Goal: Information Seeking & Learning: Learn about a topic

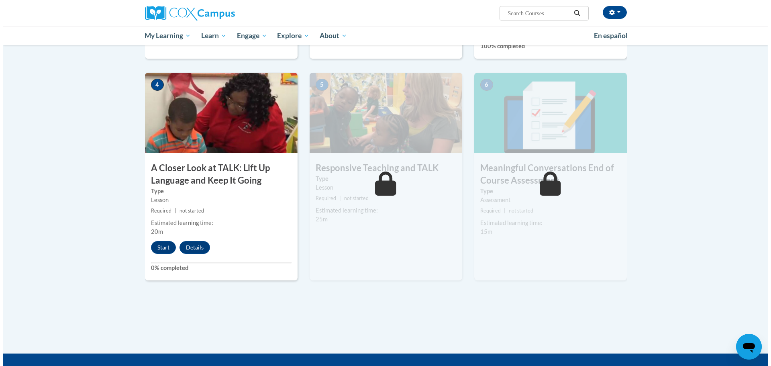
scroll to position [361, 0]
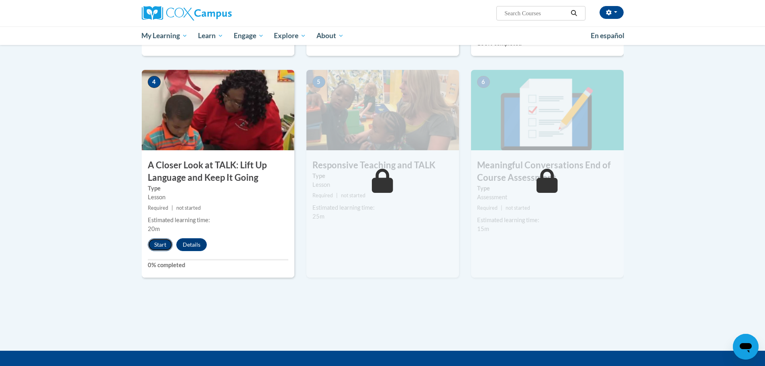
click at [157, 245] on button "Start" at bounding box center [160, 244] width 25 height 13
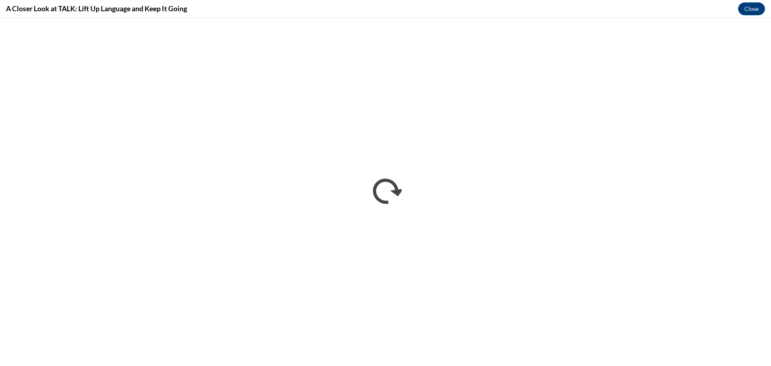
scroll to position [0, 0]
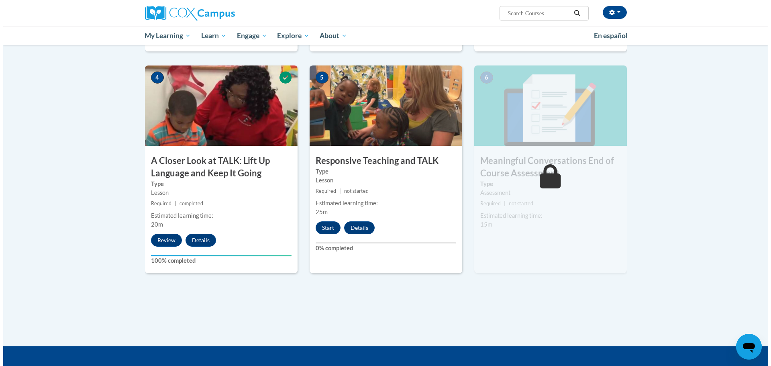
scroll to position [358, 0]
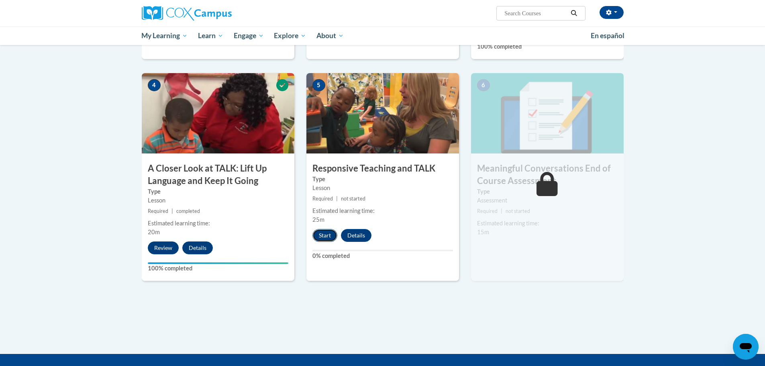
click at [327, 235] on button "Start" at bounding box center [324, 235] width 25 height 13
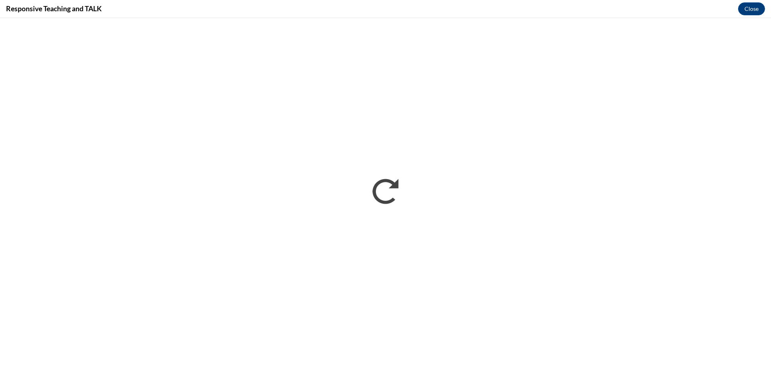
scroll to position [0, 0]
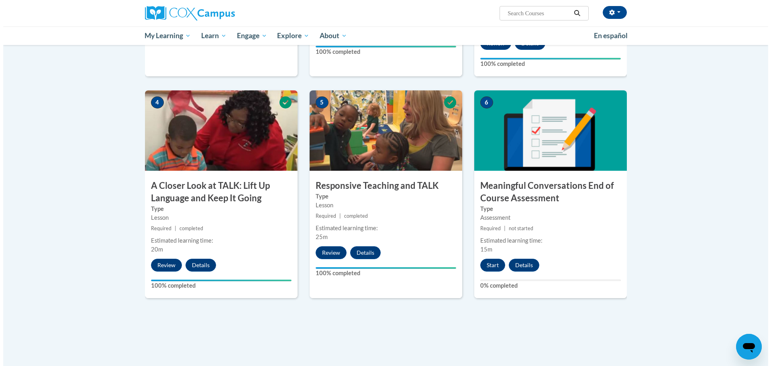
scroll to position [442, 0]
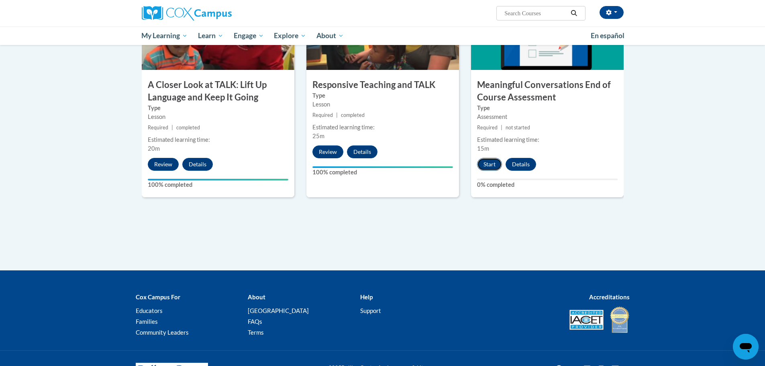
click at [494, 166] on button "Start" at bounding box center [489, 164] width 25 height 13
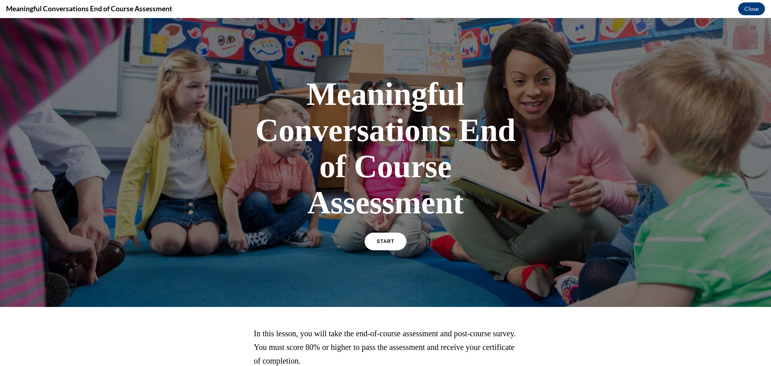
scroll to position [69, 0]
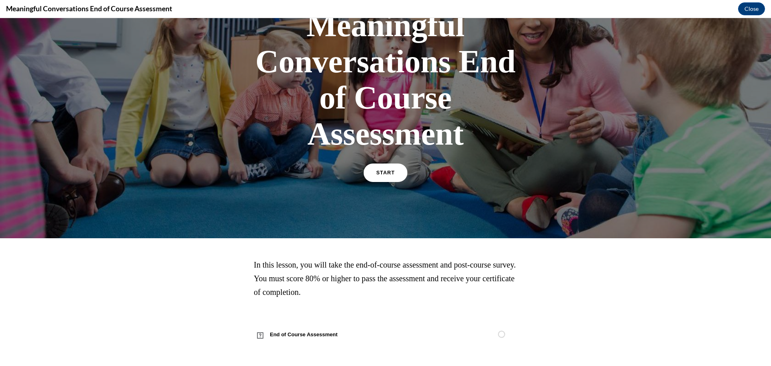
click at [380, 174] on span "START" at bounding box center [385, 173] width 18 height 6
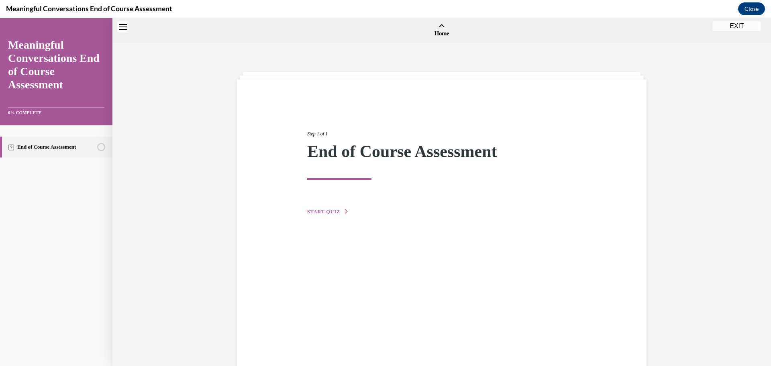
scroll to position [25, 0]
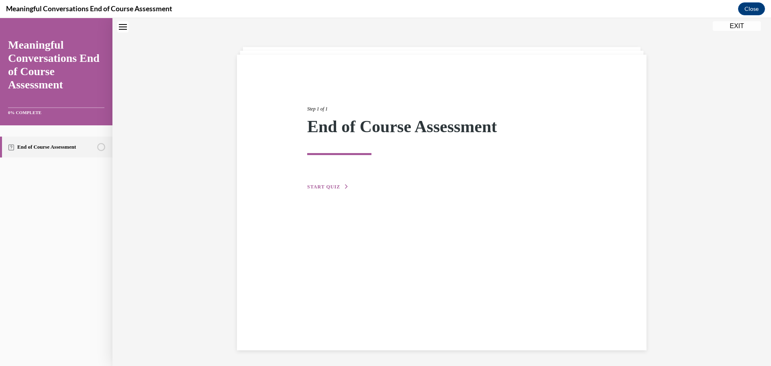
click at [330, 189] on button "START QUIZ" at bounding box center [328, 186] width 42 height 7
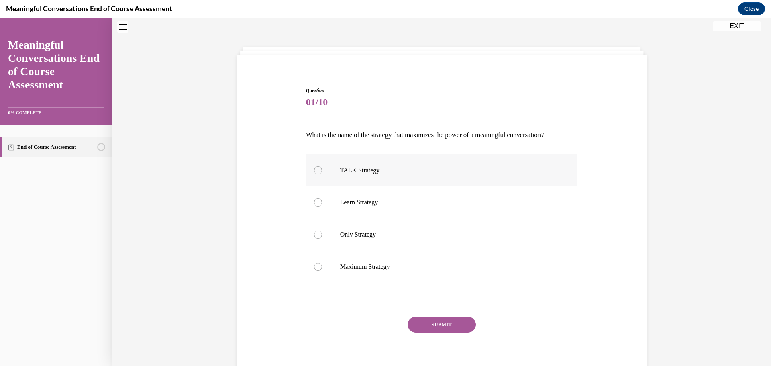
click at [356, 171] on p "TALK Strategy" at bounding box center [449, 170] width 218 height 8
click at [322, 171] on input "TALK Strategy" at bounding box center [318, 170] width 8 height 8
radio input "true"
click at [417, 320] on button "SUBMIT" at bounding box center [442, 324] width 68 height 16
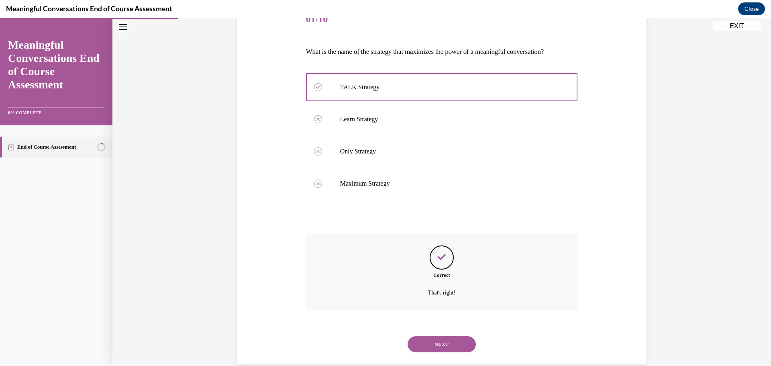
scroll to position [122, 0]
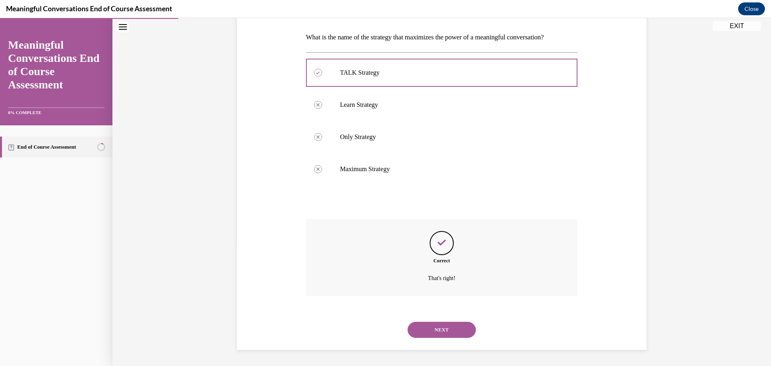
click at [441, 326] on button "NEXT" at bounding box center [442, 330] width 68 height 16
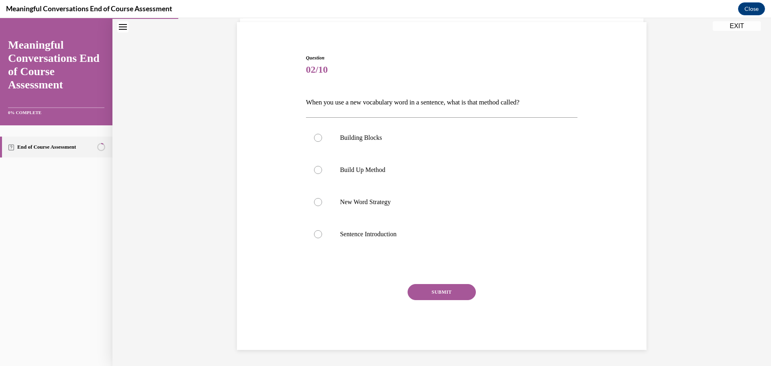
scroll to position [57, 0]
click at [359, 200] on p "New Word Strategy" at bounding box center [449, 202] width 218 height 8
click at [322, 200] on input "New Word Strategy" at bounding box center [318, 202] width 8 height 8
radio input "true"
click at [428, 287] on button "SUBMIT" at bounding box center [442, 292] width 68 height 16
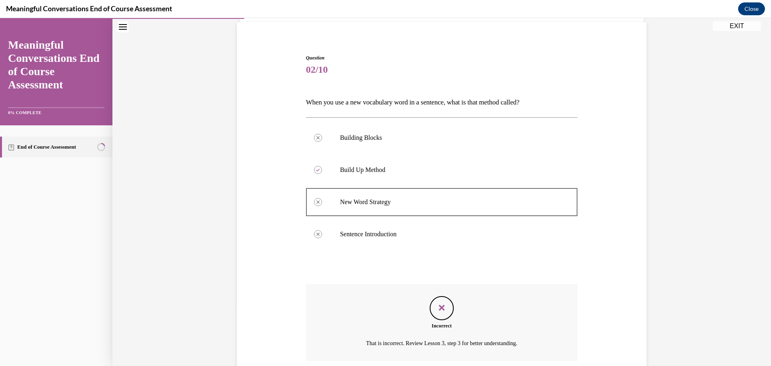
scroll to position [122, 0]
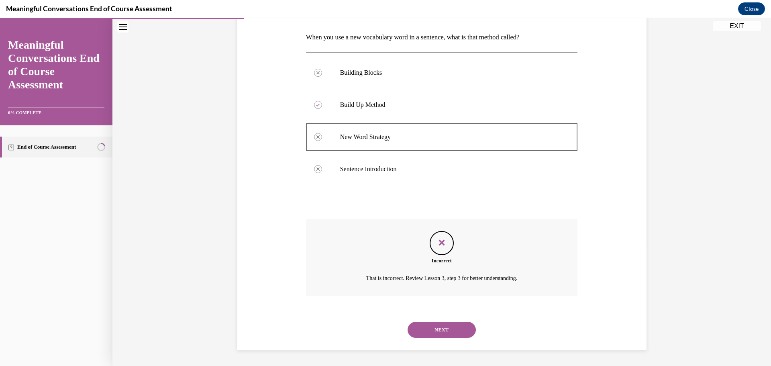
click at [431, 329] on button "NEXT" at bounding box center [442, 330] width 68 height 16
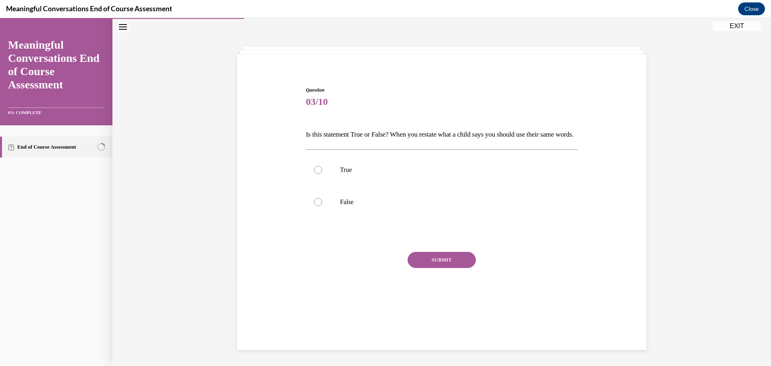
scroll to position [25, 0]
click at [317, 174] on div at bounding box center [318, 170] width 8 height 8
click at [317, 174] on input "True" at bounding box center [318, 170] width 8 height 8
radio input "true"
click at [419, 268] on button "SUBMIT" at bounding box center [442, 260] width 68 height 16
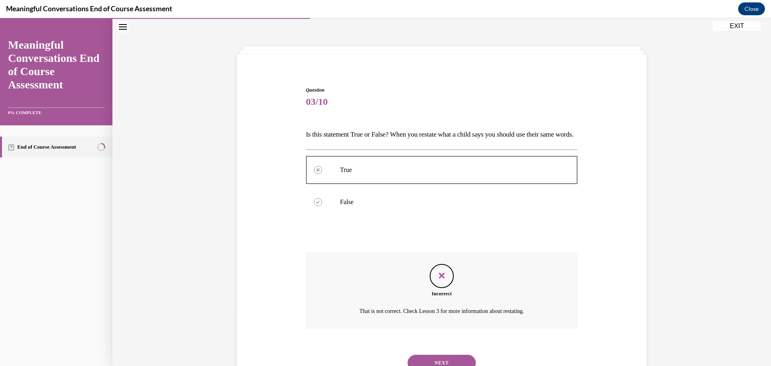
scroll to position [72, 0]
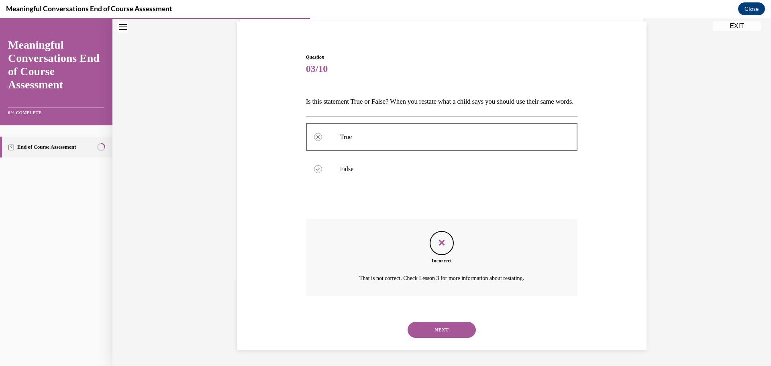
click at [431, 333] on button "NEXT" at bounding box center [442, 330] width 68 height 16
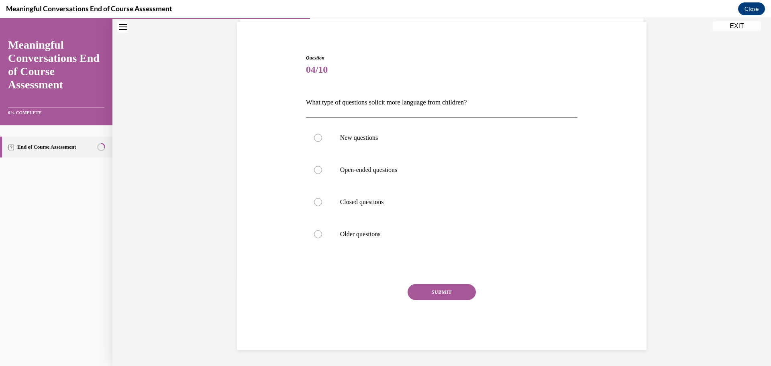
scroll to position [28, 0]
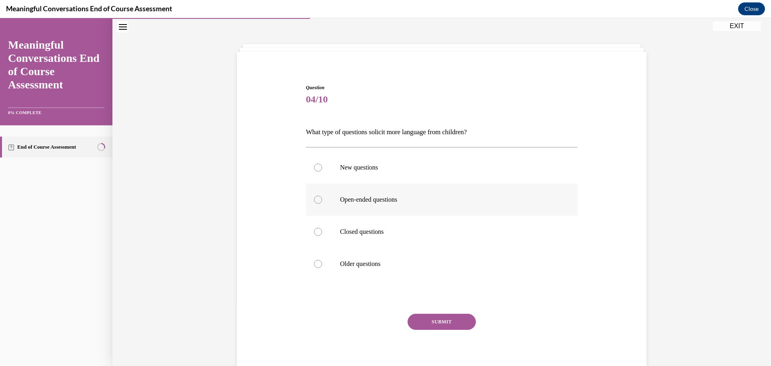
click at [386, 199] on p "Open-ended questions" at bounding box center [449, 200] width 218 height 8
click at [322, 199] on input "Open-ended questions" at bounding box center [318, 200] width 8 height 8
radio input "true"
click at [417, 321] on button "SUBMIT" at bounding box center [442, 322] width 68 height 16
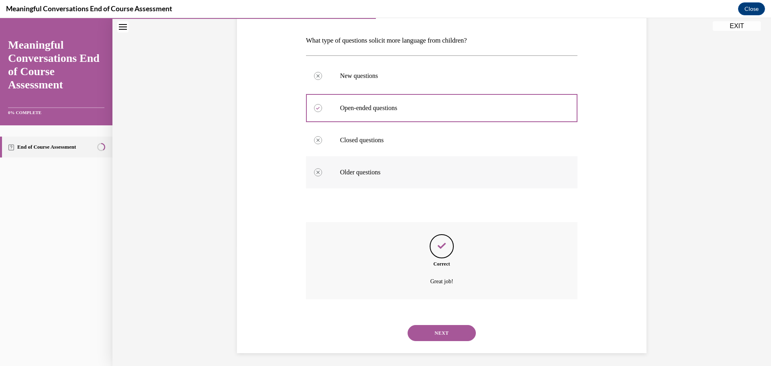
scroll to position [122, 0]
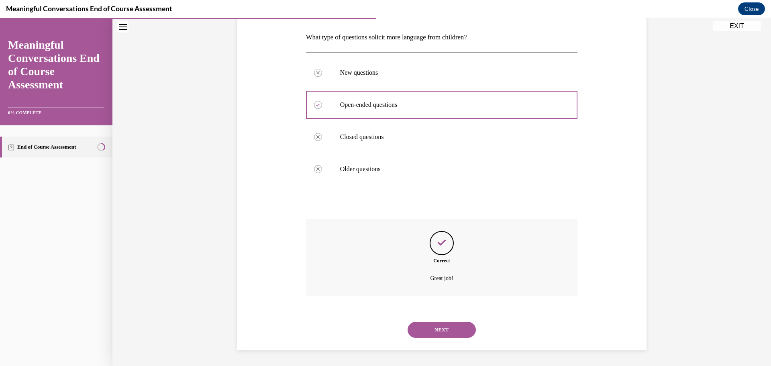
click at [419, 331] on button "NEXT" at bounding box center [442, 330] width 68 height 16
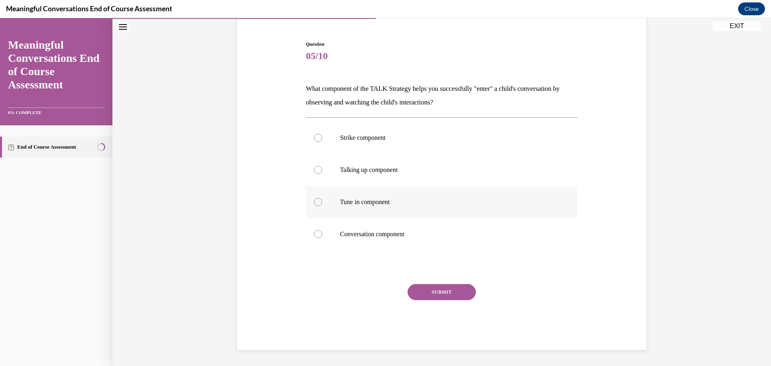
click at [335, 203] on label "Tune in component" at bounding box center [442, 202] width 272 height 32
click at [322, 203] on input "Tune in component" at bounding box center [318, 202] width 8 height 8
radio input "true"
click at [416, 288] on button "SUBMIT" at bounding box center [442, 292] width 68 height 16
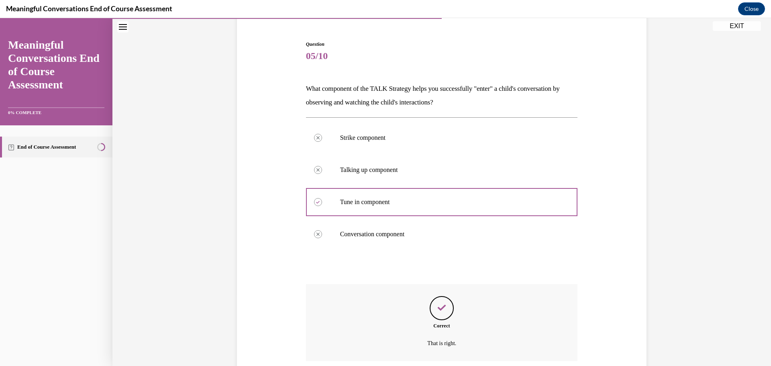
scroll to position [136, 0]
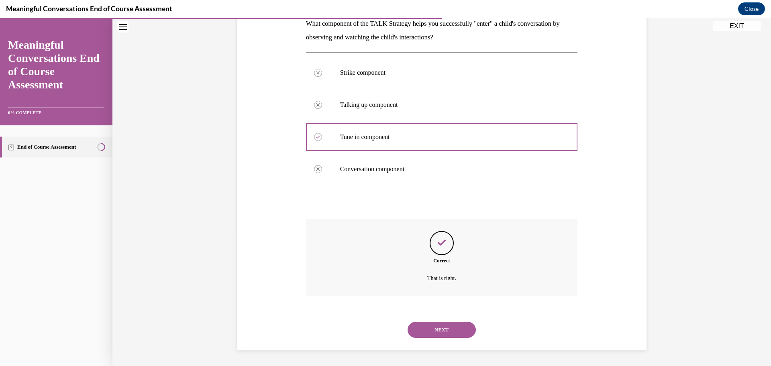
click at [431, 327] on button "NEXT" at bounding box center [442, 330] width 68 height 16
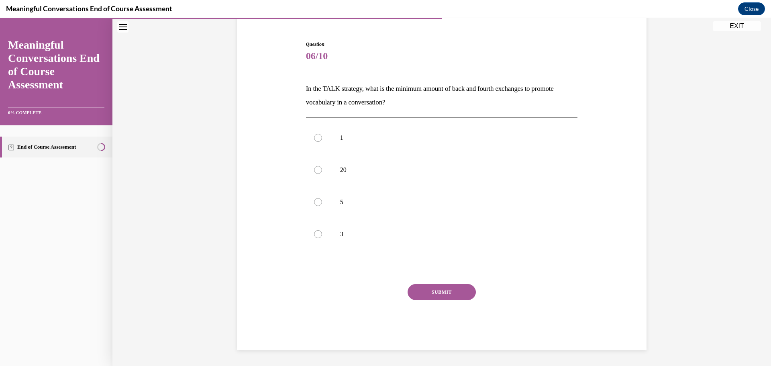
scroll to position [71, 0]
click at [350, 239] on label "3" at bounding box center [442, 234] width 272 height 32
click at [322, 238] on input "3" at bounding box center [318, 234] width 8 height 8
radio input "true"
click at [415, 292] on button "SUBMIT" at bounding box center [442, 292] width 68 height 16
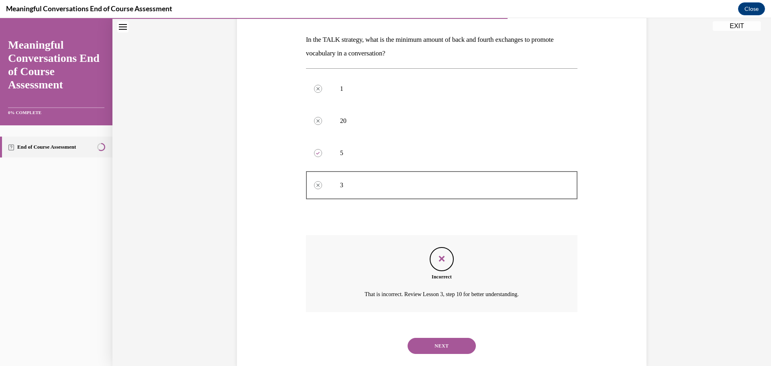
scroll to position [136, 0]
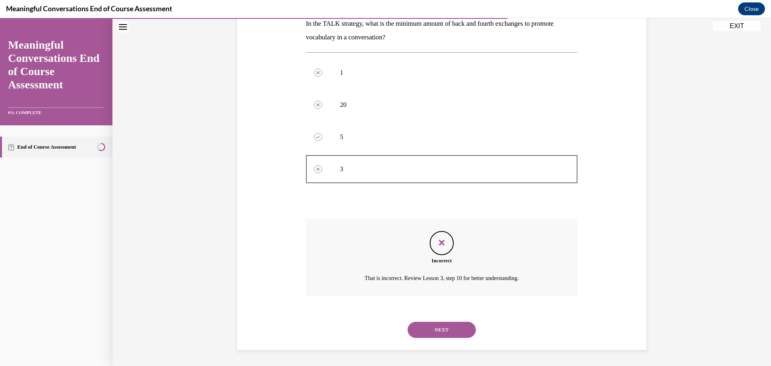
click at [431, 327] on button "NEXT" at bounding box center [442, 330] width 68 height 16
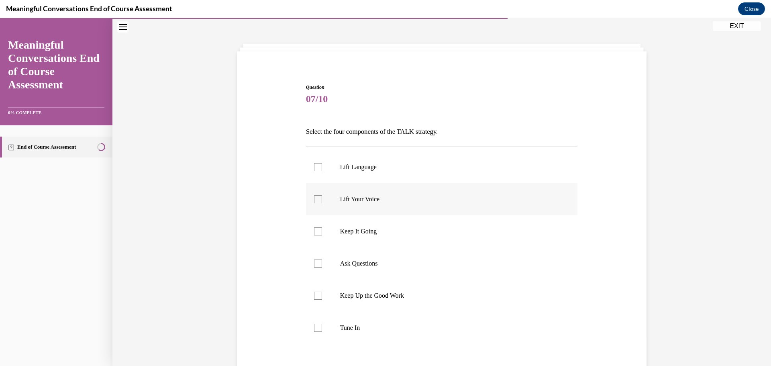
scroll to position [40, 0]
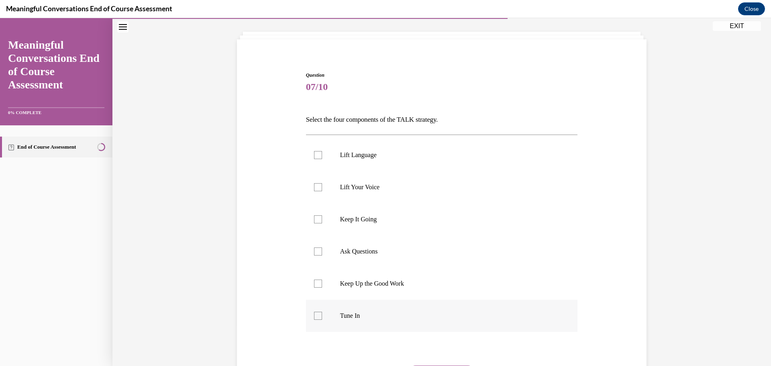
click at [344, 316] on p "Tune In" at bounding box center [449, 316] width 218 height 8
click at [322, 316] on input "Tune In" at bounding box center [318, 316] width 8 height 8
checkbox input "true"
click at [340, 249] on p "Ask Questions" at bounding box center [449, 251] width 218 height 8
click at [322, 249] on input "Ask Questions" at bounding box center [318, 251] width 8 height 8
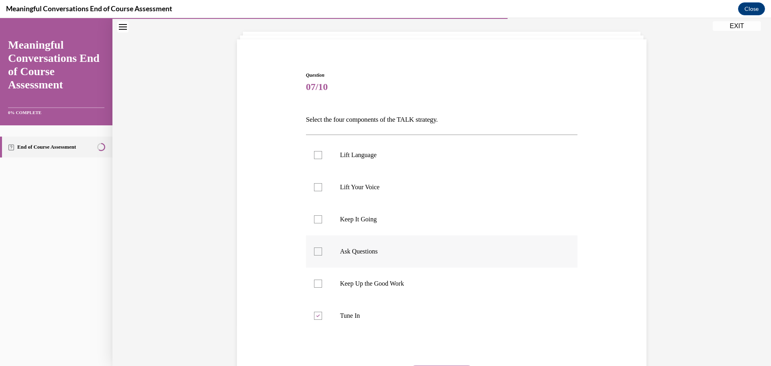
checkbox input "true"
click at [343, 159] on p "Lift Language" at bounding box center [449, 155] width 218 height 8
click at [322, 159] on input "Lift Language" at bounding box center [318, 155] width 8 height 8
checkbox input "true"
click at [350, 220] on p "Keep It Going" at bounding box center [449, 219] width 218 height 8
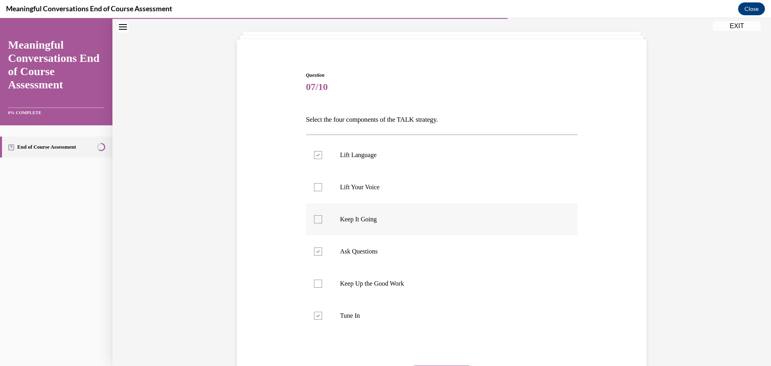
click at [322, 220] on input "Keep It Going" at bounding box center [318, 219] width 8 height 8
checkbox input "true"
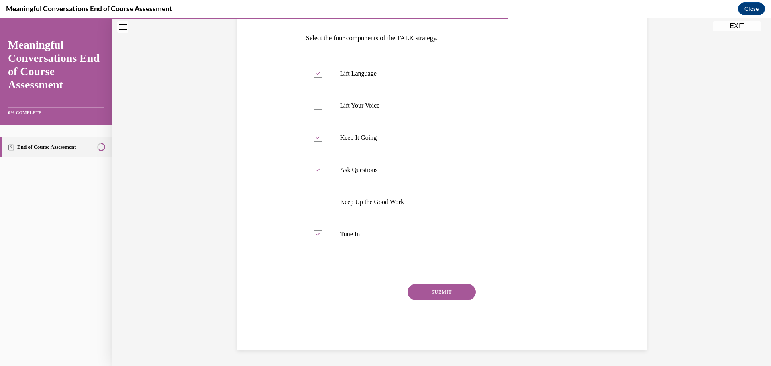
click at [446, 291] on button "SUBMIT" at bounding box center [442, 292] width 68 height 16
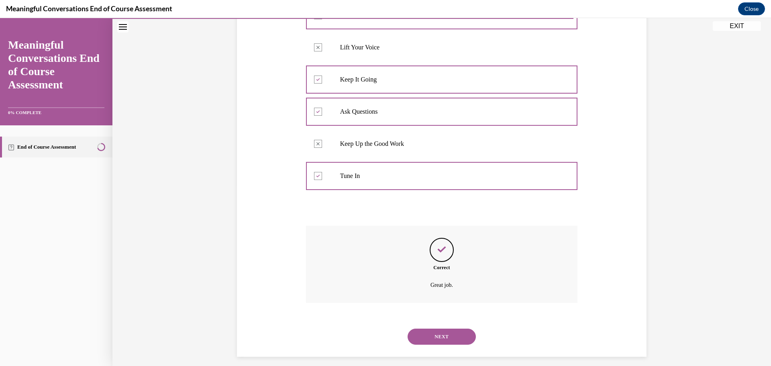
scroll to position [187, 0]
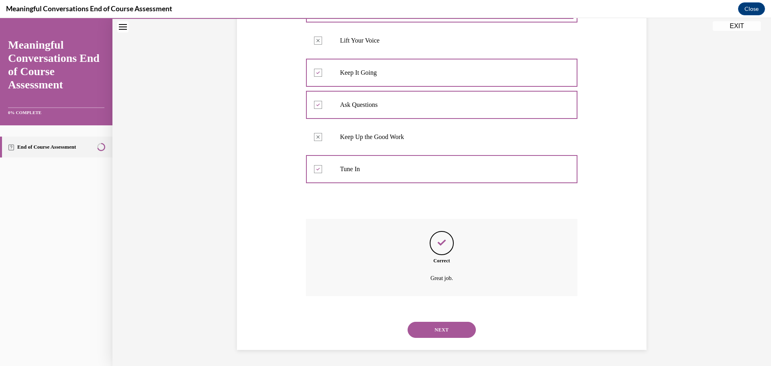
click at [464, 329] on button "NEXT" at bounding box center [442, 330] width 68 height 16
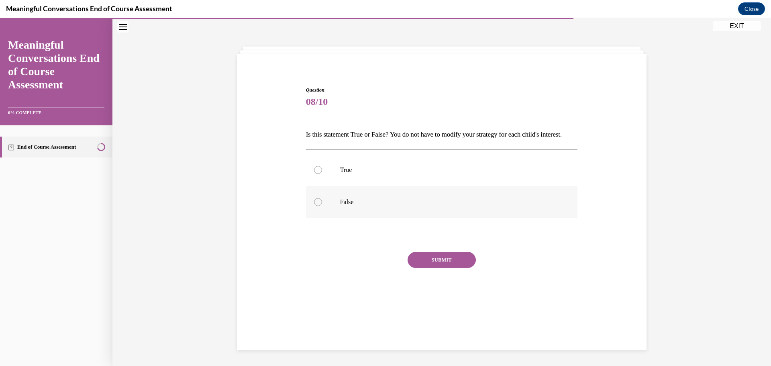
click at [326, 215] on label "False" at bounding box center [442, 202] width 272 height 32
click at [322, 206] on input "False" at bounding box center [318, 202] width 8 height 8
radio input "true"
click at [414, 268] on button "SUBMIT" at bounding box center [442, 260] width 68 height 16
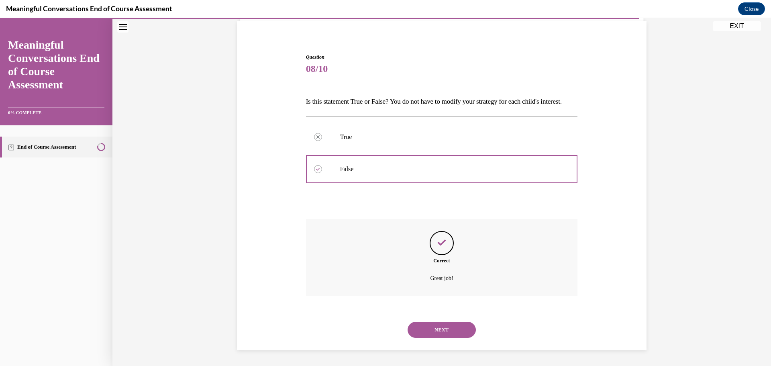
scroll to position [72, 0]
click at [430, 327] on button "NEXT" at bounding box center [442, 330] width 68 height 16
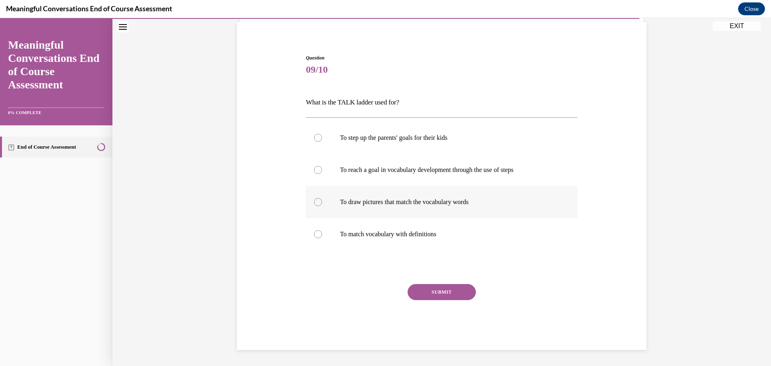
scroll to position [28, 0]
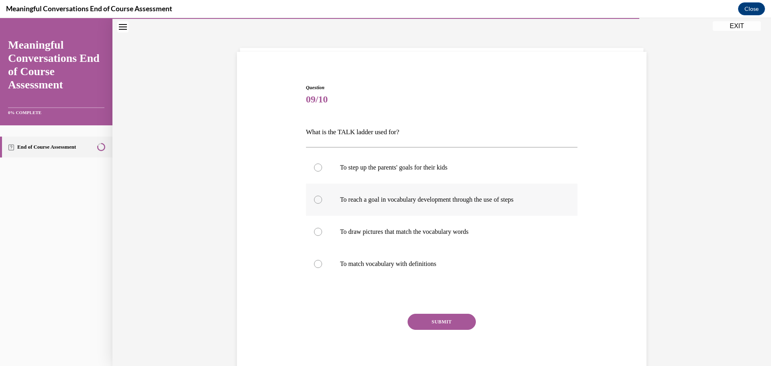
click at [375, 205] on label "To reach a goal in vocabulary development through the use of steps" at bounding box center [442, 200] width 272 height 32
click at [322, 204] on input "To reach a goal in vocabulary development through the use of steps" at bounding box center [318, 200] width 8 height 8
radio input "true"
click at [416, 322] on button "SUBMIT" at bounding box center [442, 322] width 68 height 16
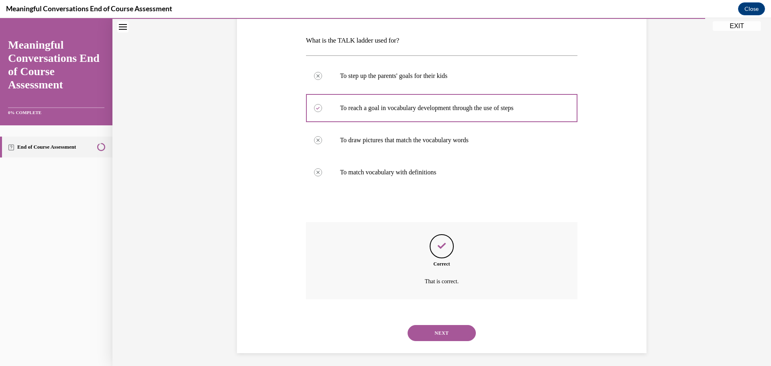
scroll to position [122, 0]
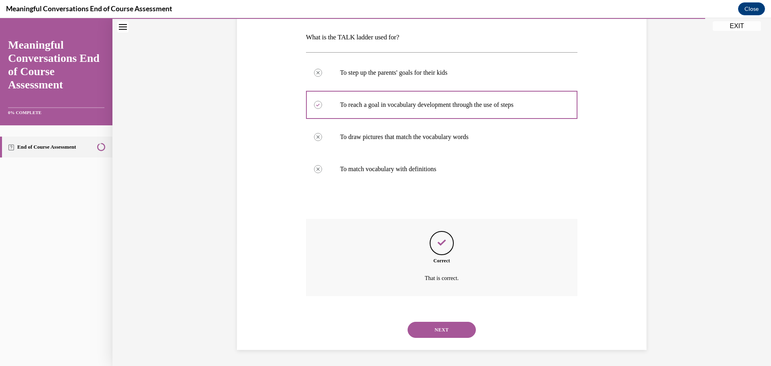
click at [431, 329] on button "NEXT" at bounding box center [442, 330] width 68 height 16
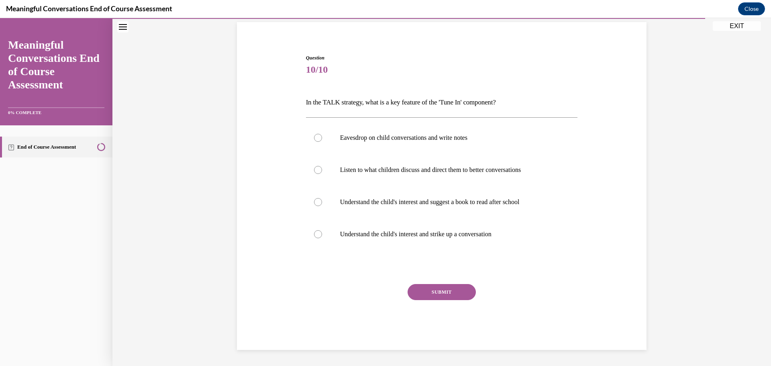
scroll to position [57, 0]
click at [386, 144] on label "Eavesdrop on child conversations and write notes" at bounding box center [442, 138] width 272 height 32
click at [322, 142] on input "Eavesdrop on child conversations and write notes" at bounding box center [318, 138] width 8 height 8
radio input "true"
click at [420, 290] on button "SUBMIT" at bounding box center [442, 292] width 68 height 16
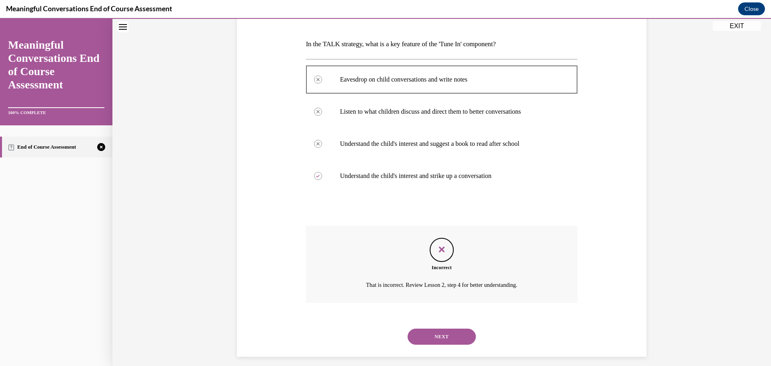
scroll to position [122, 0]
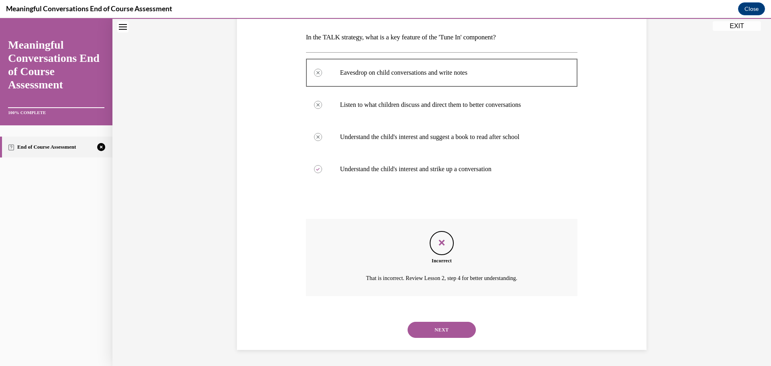
click at [426, 334] on button "NEXT" at bounding box center [442, 330] width 68 height 16
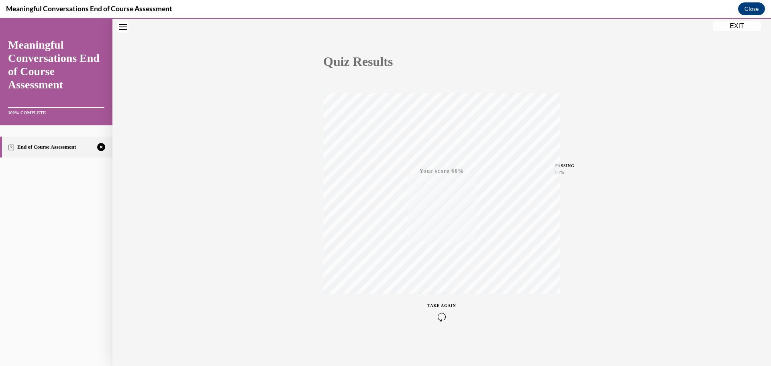
click at [439, 312] on icon "button" at bounding box center [442, 316] width 29 height 9
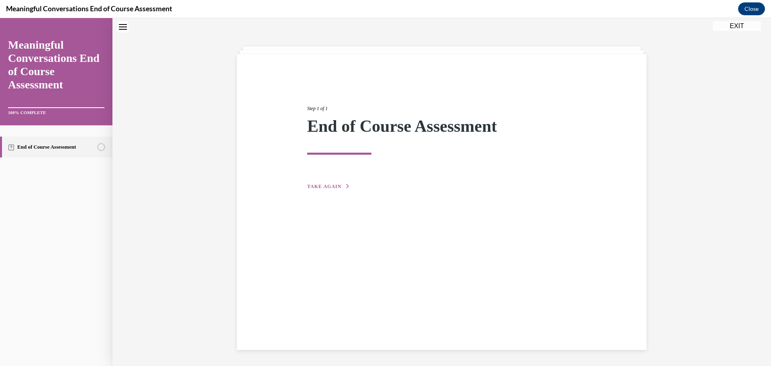
scroll to position [25, 0]
click at [329, 192] on div "Step 1 of 1 End of Course Assessment TAKE AGAIN" at bounding box center [442, 202] width 410 height 296
click at [326, 187] on span "TAKE AGAIN" at bounding box center [324, 187] width 34 height 6
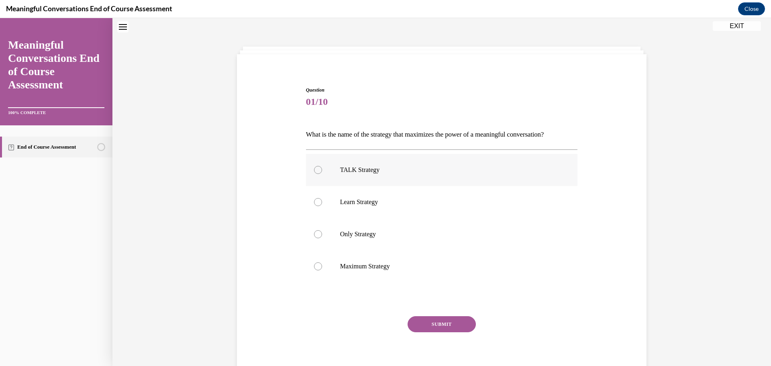
click at [373, 171] on p "TALK Strategy" at bounding box center [449, 170] width 218 height 8
click at [322, 171] on input "TALK Strategy" at bounding box center [318, 170] width 8 height 8
radio input "true"
click at [435, 324] on button "SUBMIT" at bounding box center [442, 324] width 68 height 16
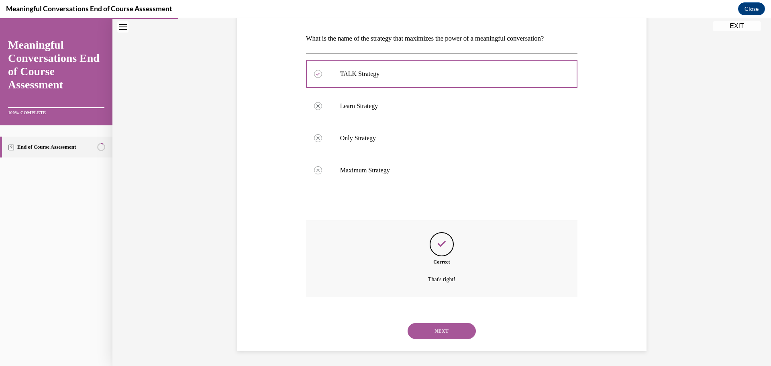
scroll to position [122, 0]
click at [440, 325] on button "NEXT" at bounding box center [442, 330] width 68 height 16
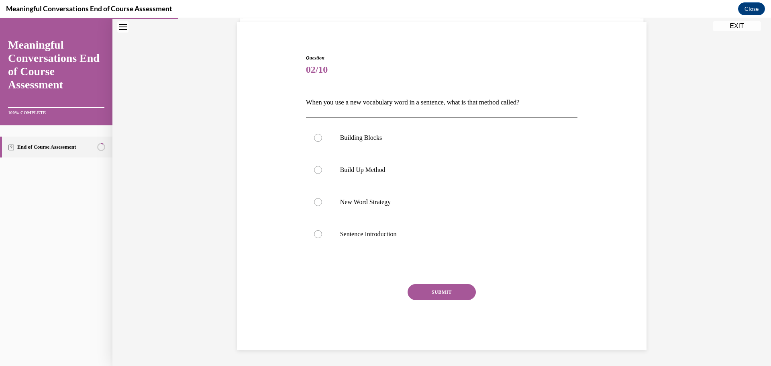
scroll to position [57, 0]
click at [344, 234] on p "Sentence Introduction" at bounding box center [449, 234] width 218 height 8
click at [322, 234] on input "Sentence Introduction" at bounding box center [318, 234] width 8 height 8
radio input "true"
click at [414, 292] on button "SUBMIT" at bounding box center [442, 292] width 68 height 16
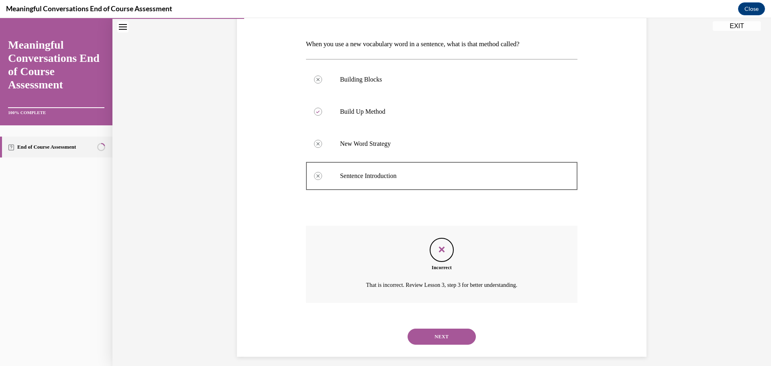
scroll to position [122, 0]
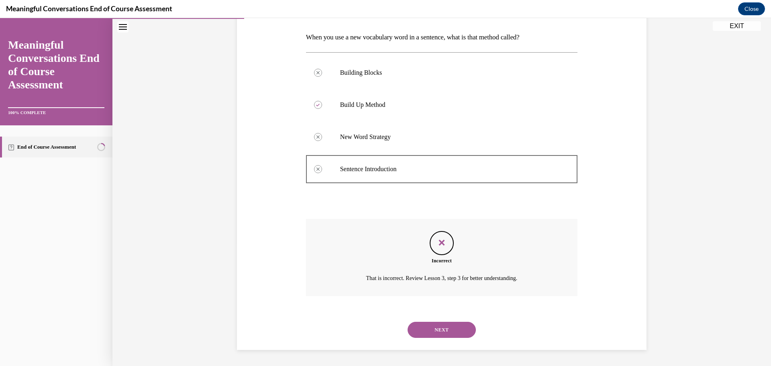
click at [418, 328] on button "NEXT" at bounding box center [442, 330] width 68 height 16
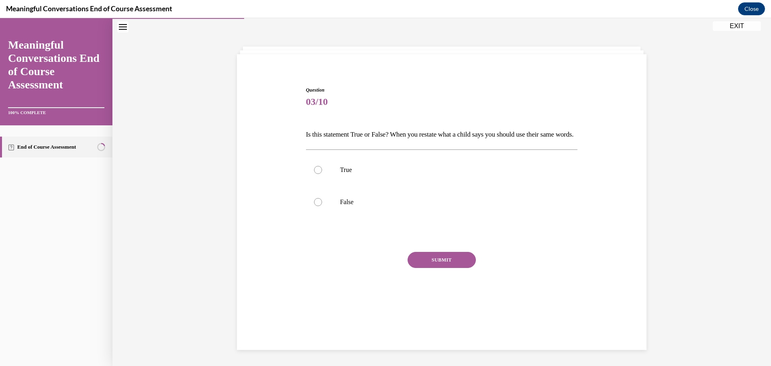
scroll to position [25, 0]
click at [338, 210] on label "False" at bounding box center [442, 202] width 272 height 32
click at [322, 206] on input "False" at bounding box center [318, 202] width 8 height 8
radio input "true"
click at [420, 268] on button "SUBMIT" at bounding box center [442, 260] width 68 height 16
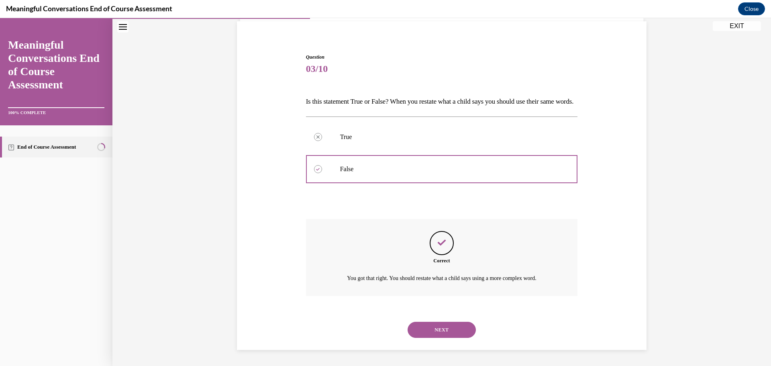
scroll to position [72, 0]
click at [449, 333] on button "NEXT" at bounding box center [442, 330] width 68 height 16
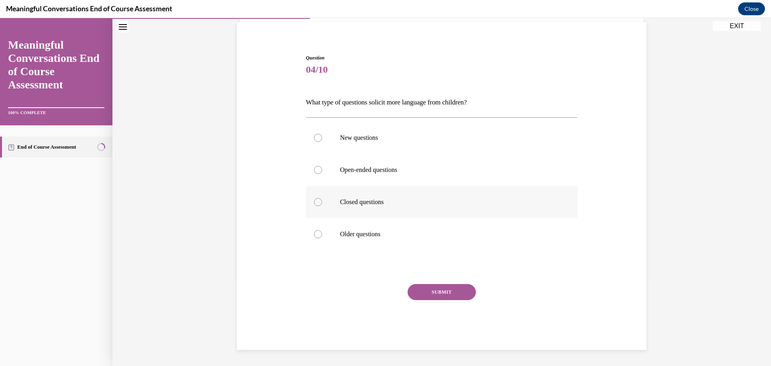
scroll to position [28, 0]
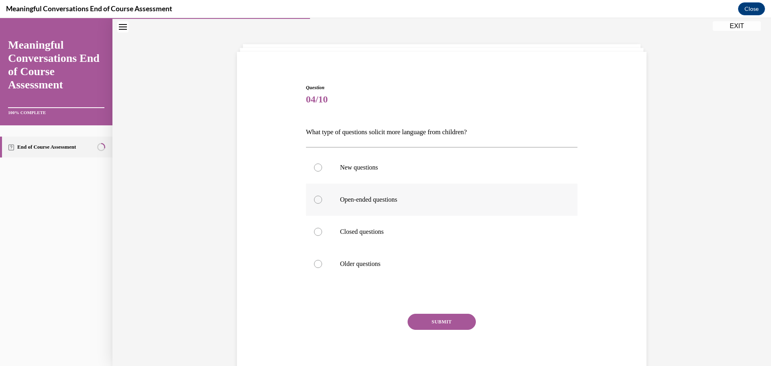
click at [374, 202] on p "Open-ended questions" at bounding box center [449, 200] width 218 height 8
click at [322, 202] on input "Open-ended questions" at bounding box center [318, 200] width 8 height 8
radio input "true"
click at [430, 315] on button "SUBMIT" at bounding box center [442, 322] width 68 height 16
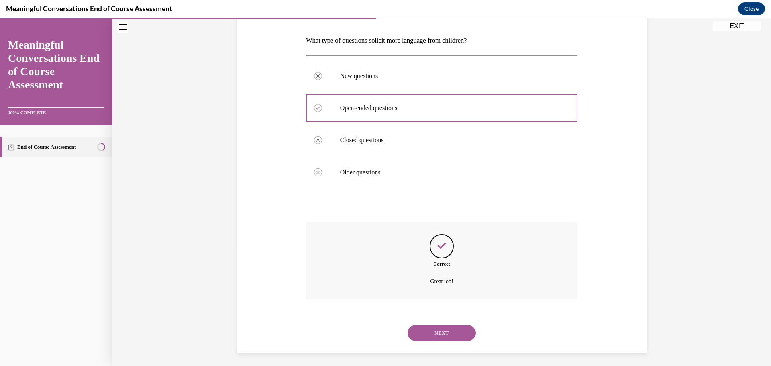
scroll to position [122, 0]
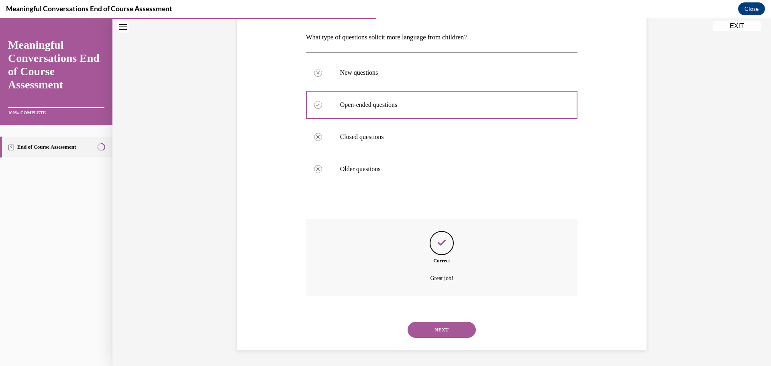
click at [427, 336] on button "NEXT" at bounding box center [442, 330] width 68 height 16
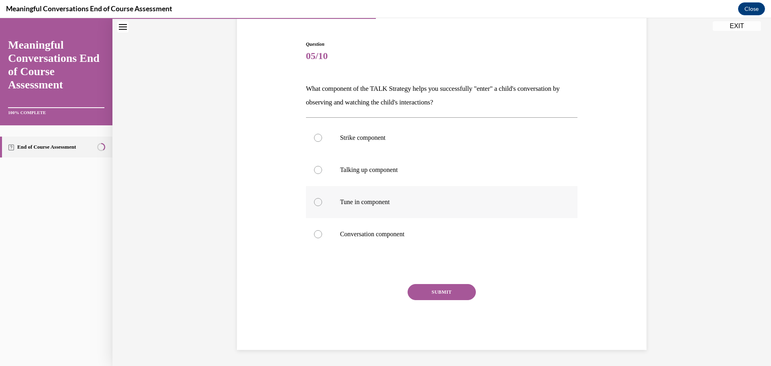
click at [355, 206] on label "Tune in component" at bounding box center [442, 202] width 272 height 32
click at [322, 206] on input "Tune in component" at bounding box center [318, 202] width 8 height 8
radio input "true"
click at [419, 289] on button "SUBMIT" at bounding box center [442, 292] width 68 height 16
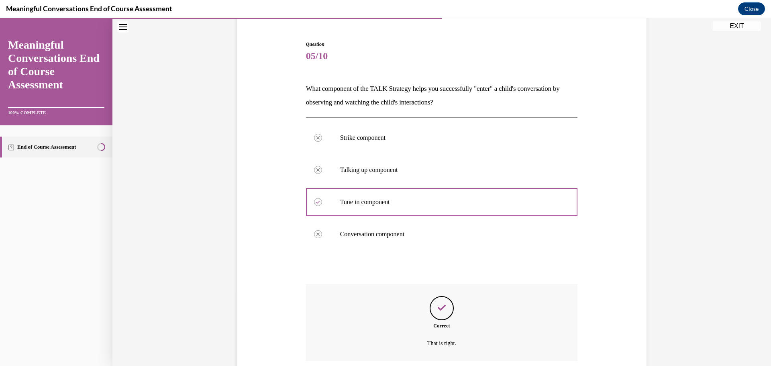
scroll to position [136, 0]
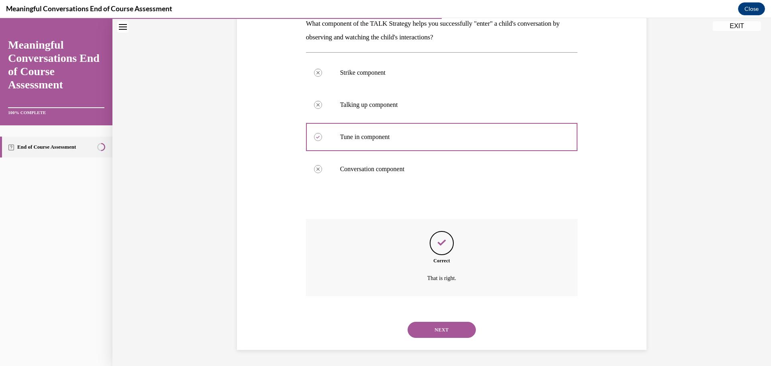
click at [428, 328] on button "NEXT" at bounding box center [442, 330] width 68 height 16
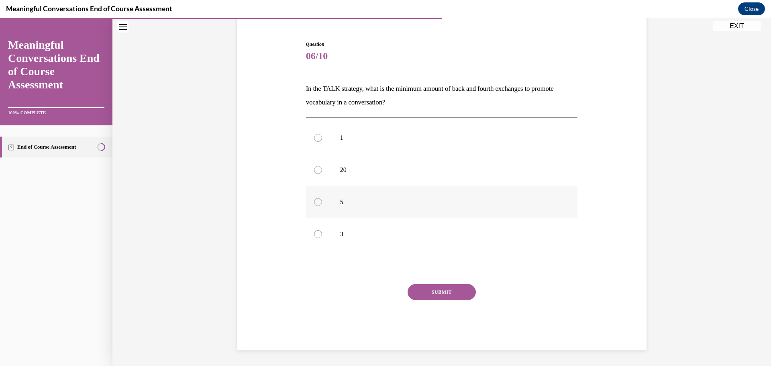
click at [356, 202] on p "5" at bounding box center [449, 202] width 218 height 8
click at [322, 202] on input "5" at bounding box center [318, 202] width 8 height 8
radio input "true"
click at [416, 291] on button "SUBMIT" at bounding box center [442, 292] width 68 height 16
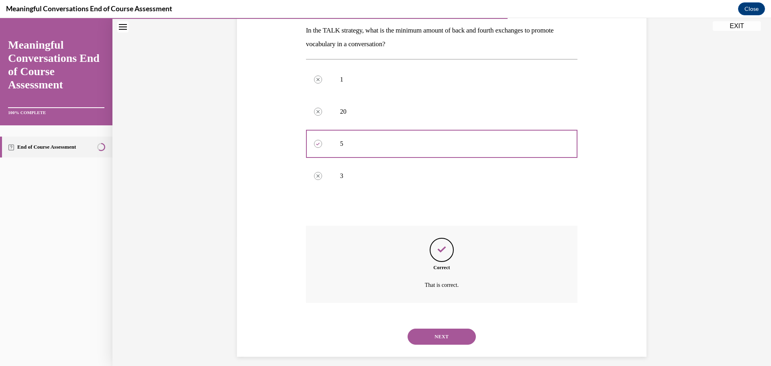
scroll to position [136, 0]
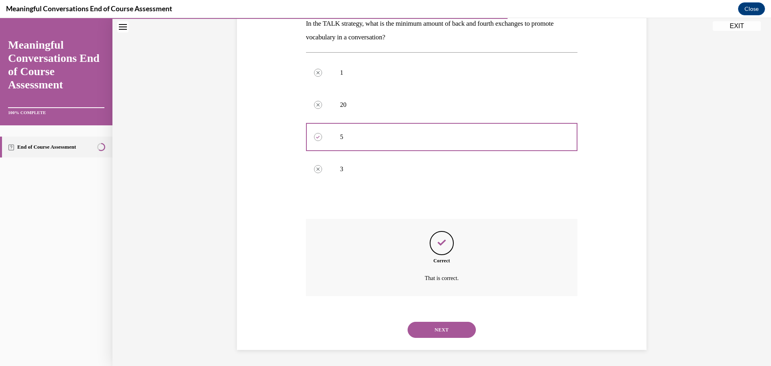
click at [437, 326] on button "NEXT" at bounding box center [442, 330] width 68 height 16
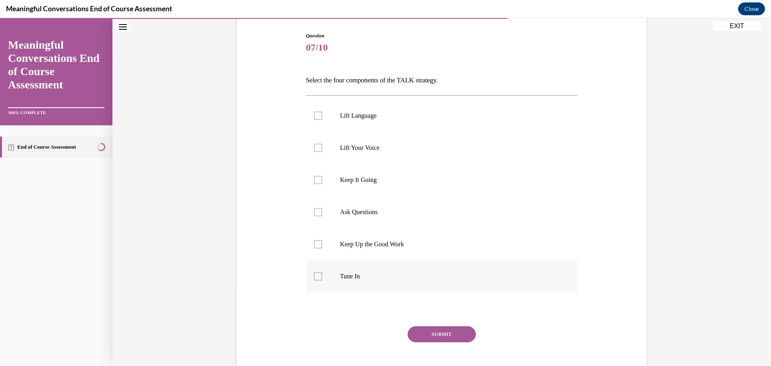
scroll to position [80, 0]
click at [346, 270] on label "Tune In" at bounding box center [442, 275] width 272 height 32
click at [322, 271] on input "Tune In" at bounding box center [318, 275] width 8 height 8
checkbox input "true"
click at [345, 217] on label "Ask Questions" at bounding box center [442, 211] width 272 height 32
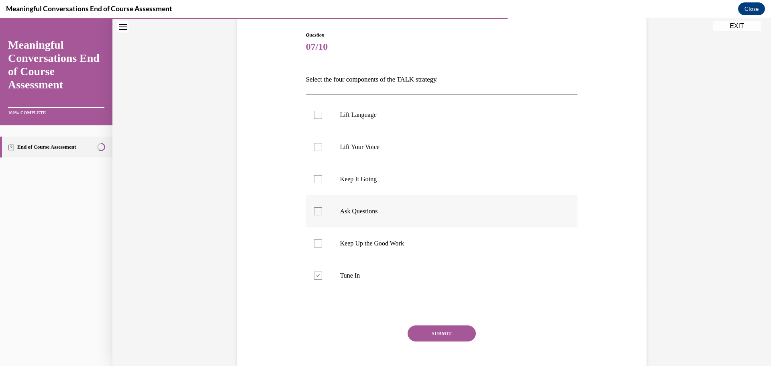
click at [322, 215] on input "Ask Questions" at bounding box center [318, 211] width 8 height 8
checkbox input "true"
click at [343, 116] on p "Lift Language" at bounding box center [449, 115] width 218 height 8
click at [322, 116] on input "Lift Language" at bounding box center [318, 115] width 8 height 8
checkbox input "true"
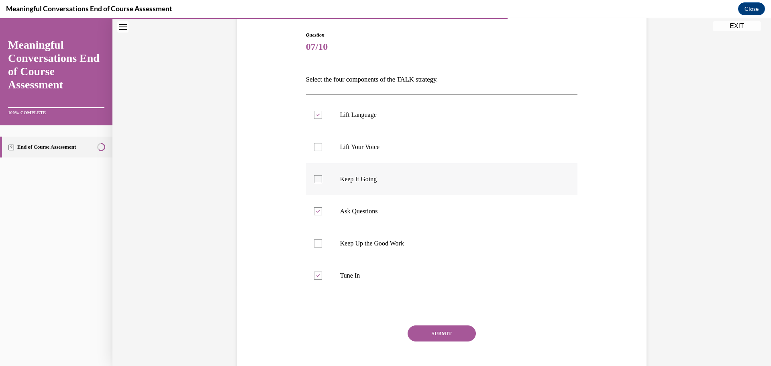
click at [348, 182] on p "Keep It Going" at bounding box center [449, 179] width 218 height 8
click at [322, 182] on input "Keep It Going" at bounding box center [318, 179] width 8 height 8
checkbox input "true"
click at [436, 338] on button "SUBMIT" at bounding box center [442, 333] width 68 height 16
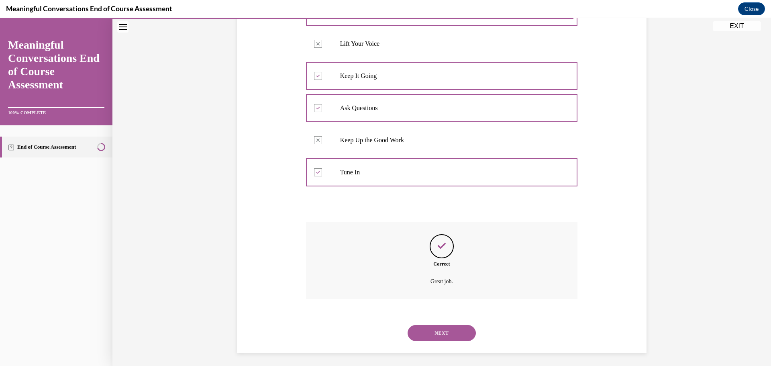
scroll to position [187, 0]
click at [444, 335] on button "NEXT" at bounding box center [442, 330] width 68 height 16
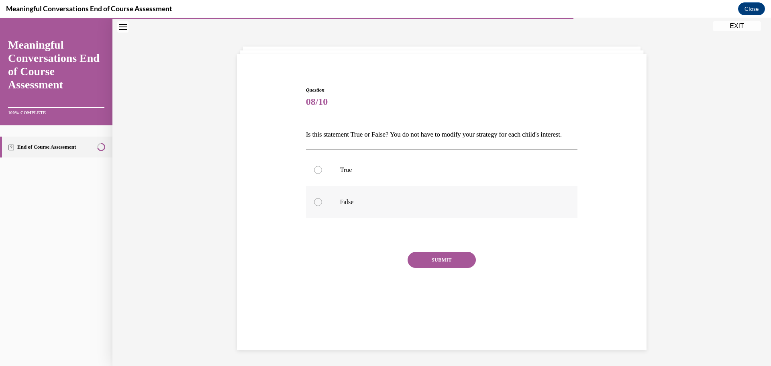
click at [344, 207] on label "False" at bounding box center [442, 202] width 272 height 32
click at [322, 206] on input "False" at bounding box center [318, 202] width 8 height 8
radio input "true"
click at [428, 268] on button "SUBMIT" at bounding box center [442, 260] width 68 height 16
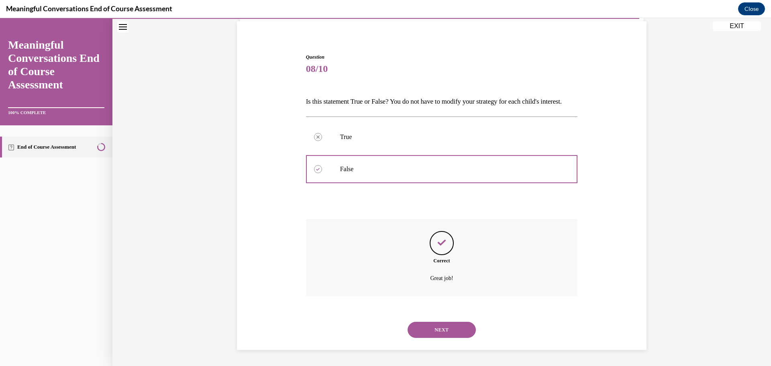
click at [426, 327] on button "NEXT" at bounding box center [442, 330] width 68 height 16
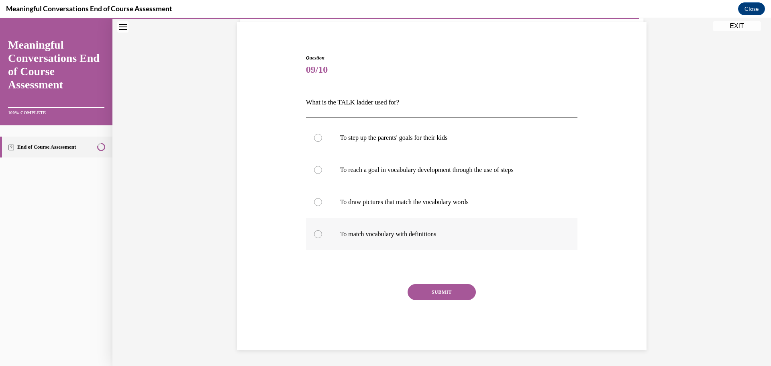
scroll to position [28, 0]
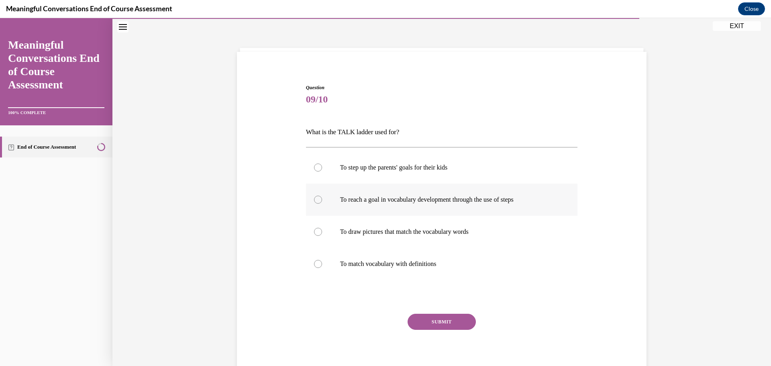
click at [355, 202] on p "To reach a goal in vocabulary development through the use of steps" at bounding box center [449, 200] width 218 height 8
click at [322, 202] on input "To reach a goal in vocabulary development through the use of steps" at bounding box center [318, 200] width 8 height 8
radio input "true"
click at [416, 325] on button "SUBMIT" at bounding box center [442, 322] width 68 height 16
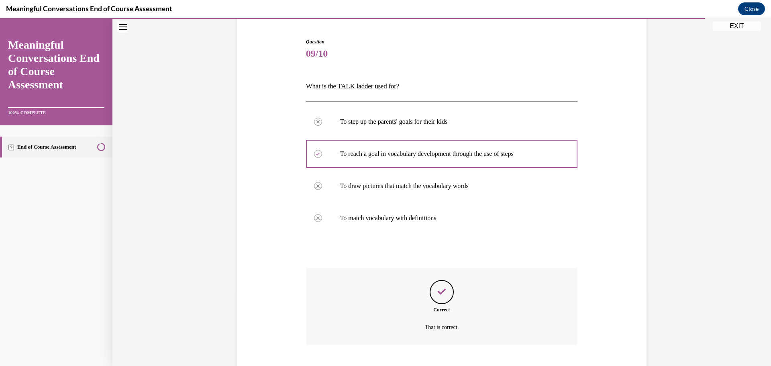
scroll to position [122, 0]
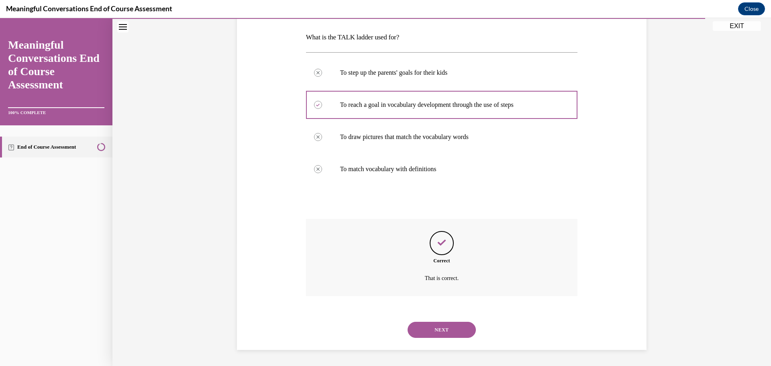
click at [414, 329] on button "NEXT" at bounding box center [442, 330] width 68 height 16
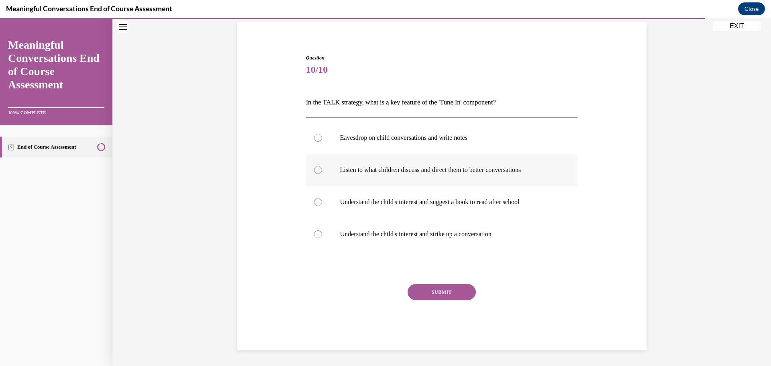
click at [335, 177] on label "Listen to what children discuss and direct them to better conversations" at bounding box center [442, 170] width 272 height 32
click at [322, 174] on input "Listen to what children discuss and direct them to better conversations" at bounding box center [318, 170] width 8 height 8
radio input "true"
click at [418, 291] on button "SUBMIT" at bounding box center [442, 292] width 68 height 16
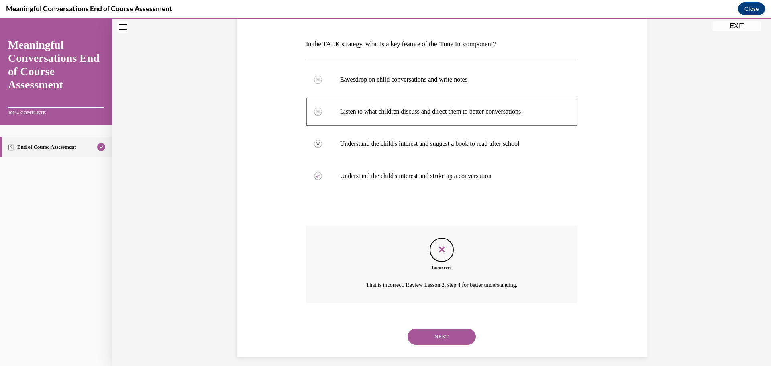
scroll to position [122, 0]
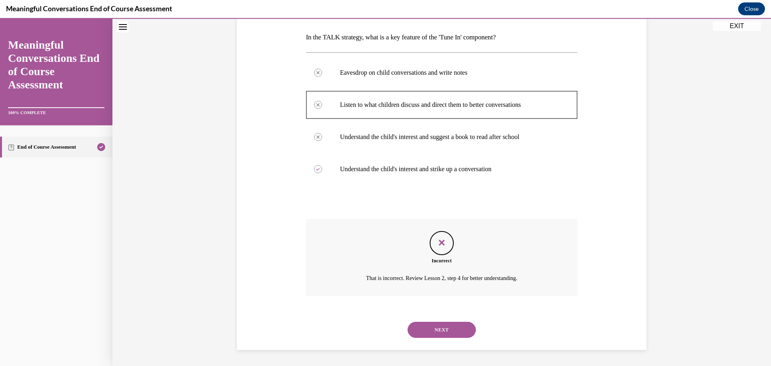
click at [428, 324] on button "NEXT" at bounding box center [442, 330] width 68 height 16
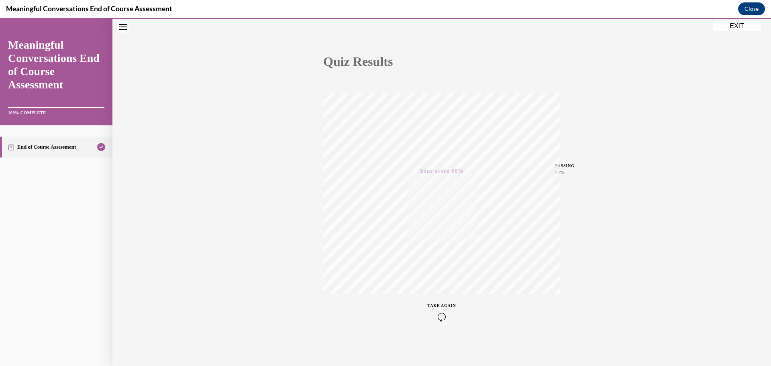
click at [439, 314] on icon "button" at bounding box center [442, 316] width 29 height 9
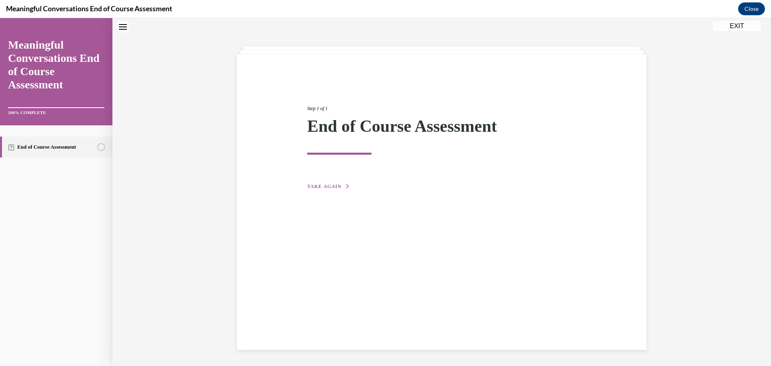
click at [332, 186] on span "TAKE AGAIN" at bounding box center [324, 187] width 34 height 6
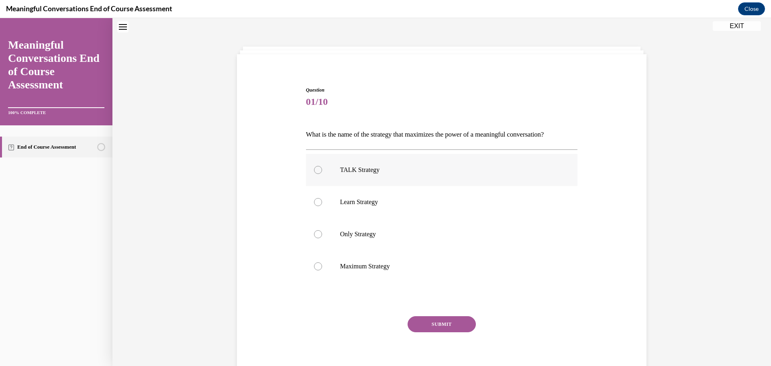
click at [359, 171] on p "TALK Strategy" at bounding box center [449, 170] width 218 height 8
click at [322, 171] on input "TALK Strategy" at bounding box center [318, 170] width 8 height 8
radio input "true"
click at [443, 327] on button "SUBMIT" at bounding box center [442, 324] width 68 height 16
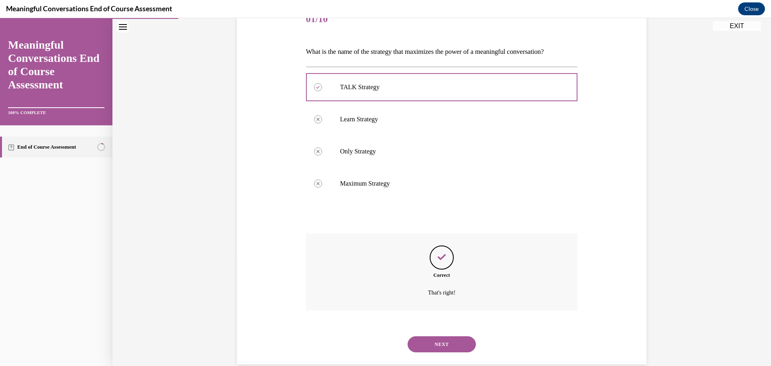
scroll to position [122, 0]
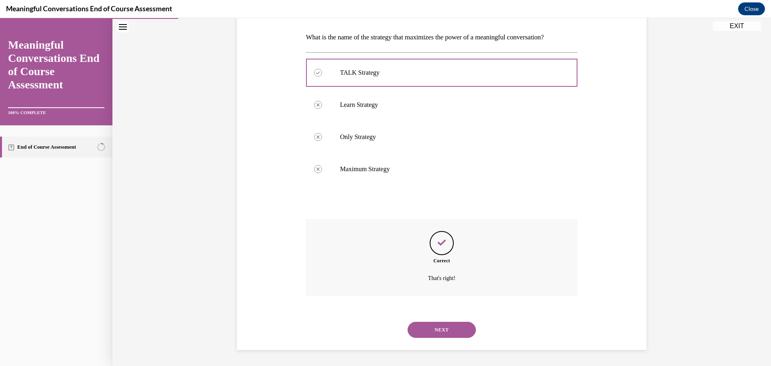
click at [447, 333] on button "NEXT" at bounding box center [442, 330] width 68 height 16
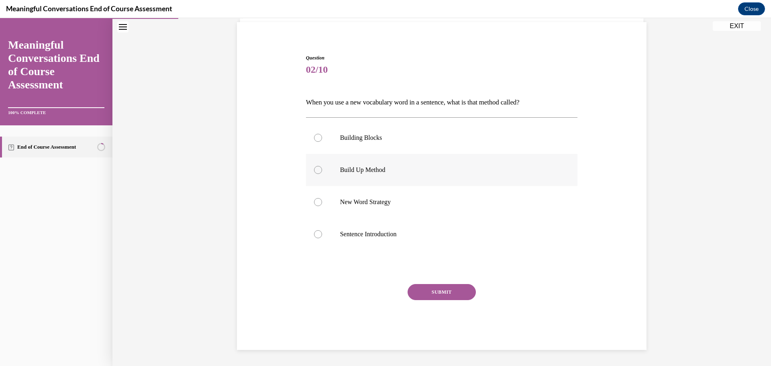
click at [365, 167] on p "Build Up Method" at bounding box center [449, 170] width 218 height 8
click at [322, 167] on input "Build Up Method" at bounding box center [318, 170] width 8 height 8
radio input "true"
click at [450, 294] on button "SUBMIT" at bounding box center [442, 292] width 68 height 16
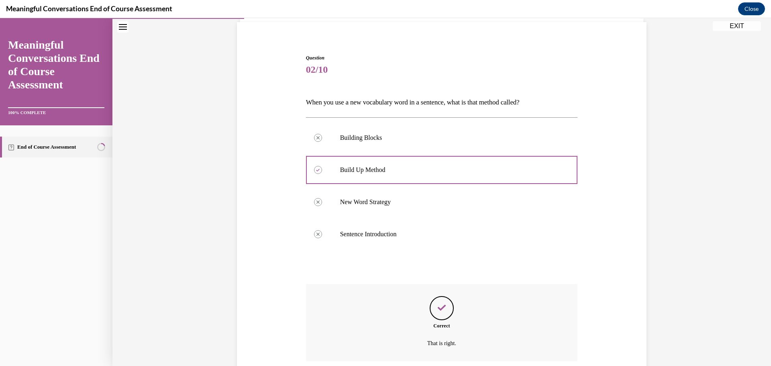
scroll to position [122, 0]
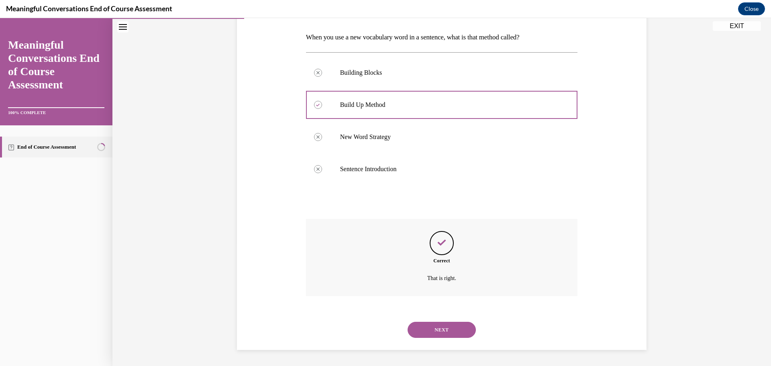
click at [439, 325] on button "NEXT" at bounding box center [442, 330] width 68 height 16
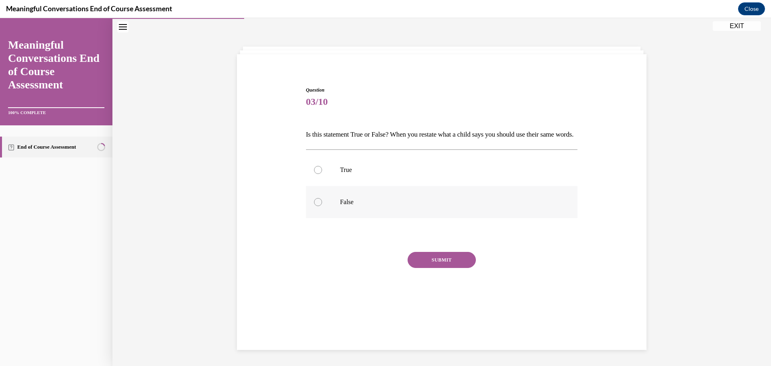
click at [367, 206] on p "False" at bounding box center [449, 202] width 218 height 8
click at [322, 206] on input "False" at bounding box center [318, 202] width 8 height 8
radio input "true"
click at [427, 268] on button "SUBMIT" at bounding box center [442, 260] width 68 height 16
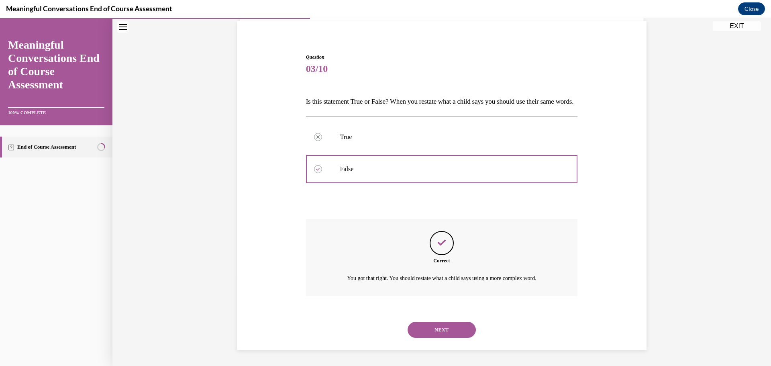
scroll to position [72, 0]
click at [443, 326] on button "NEXT" at bounding box center [442, 330] width 68 height 16
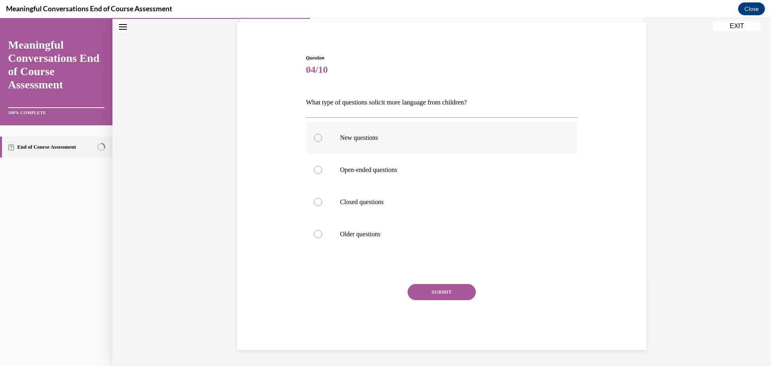
scroll to position [28, 0]
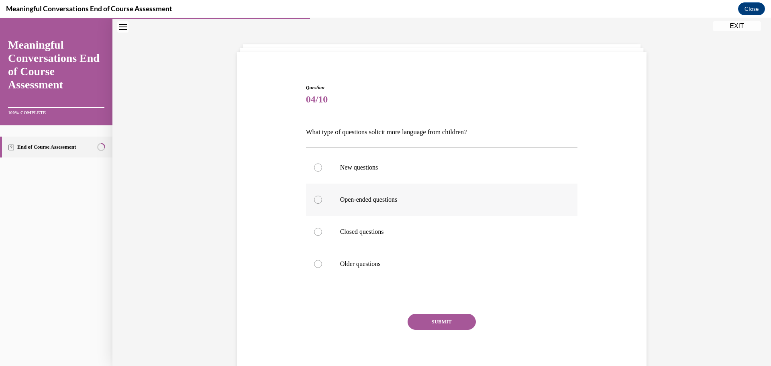
click at [385, 202] on p "Open-ended questions" at bounding box center [449, 200] width 218 height 8
click at [322, 202] on input "Open-ended questions" at bounding box center [318, 200] width 8 height 8
radio input "true"
click at [414, 318] on button "SUBMIT" at bounding box center [442, 322] width 68 height 16
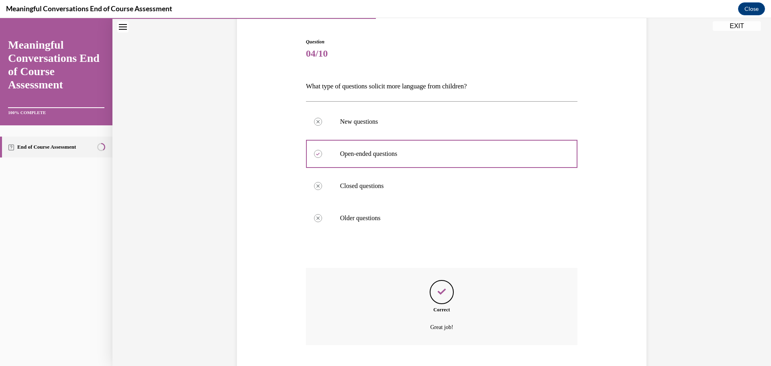
scroll to position [122, 0]
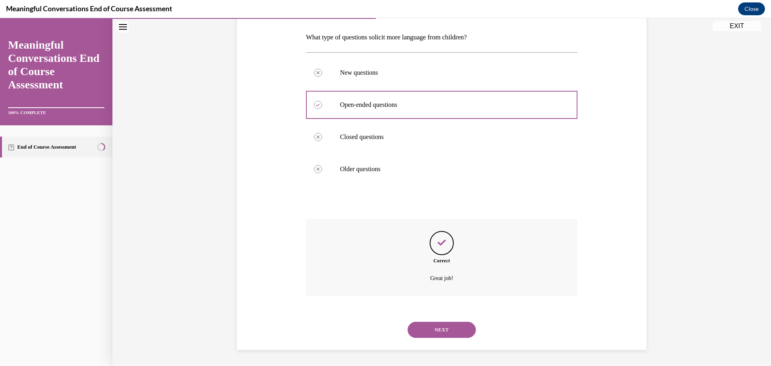
click at [436, 328] on button "NEXT" at bounding box center [442, 330] width 68 height 16
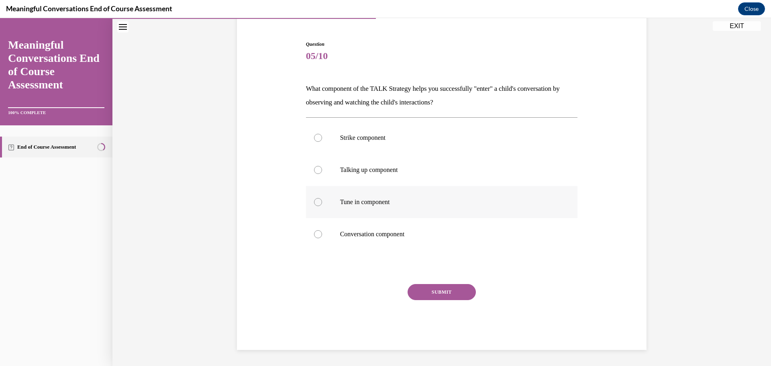
click at [367, 202] on p "Tune in component" at bounding box center [449, 202] width 218 height 8
click at [322, 202] on input "Tune in component" at bounding box center [318, 202] width 8 height 8
radio input "true"
click at [431, 293] on button "SUBMIT" at bounding box center [442, 292] width 68 height 16
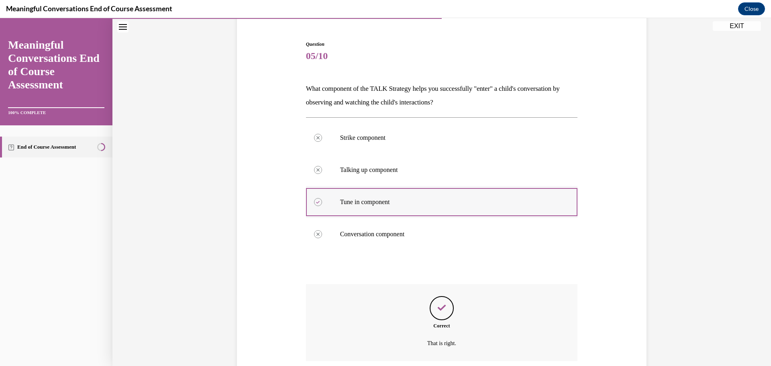
scroll to position [136, 0]
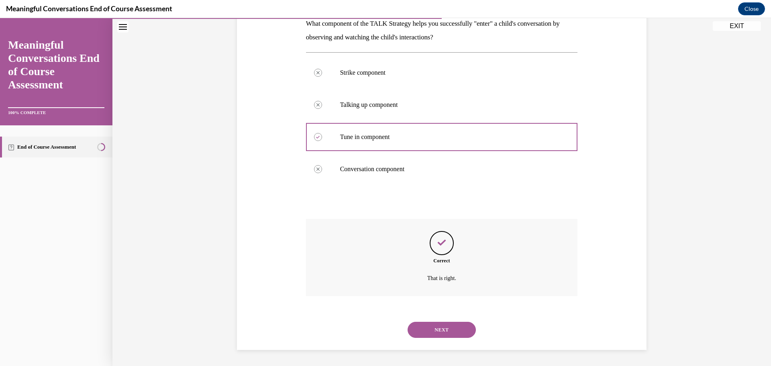
click at [428, 327] on button "NEXT" at bounding box center [442, 330] width 68 height 16
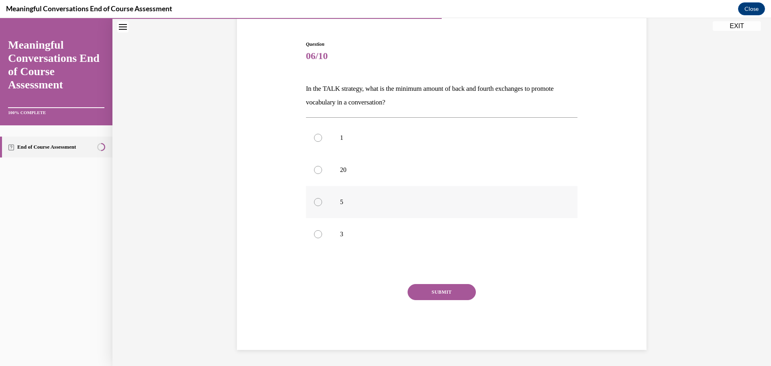
click at [347, 209] on label "5" at bounding box center [442, 202] width 272 height 32
click at [322, 206] on input "5" at bounding box center [318, 202] width 8 height 8
radio input "true"
click at [435, 297] on button "SUBMIT" at bounding box center [442, 292] width 68 height 16
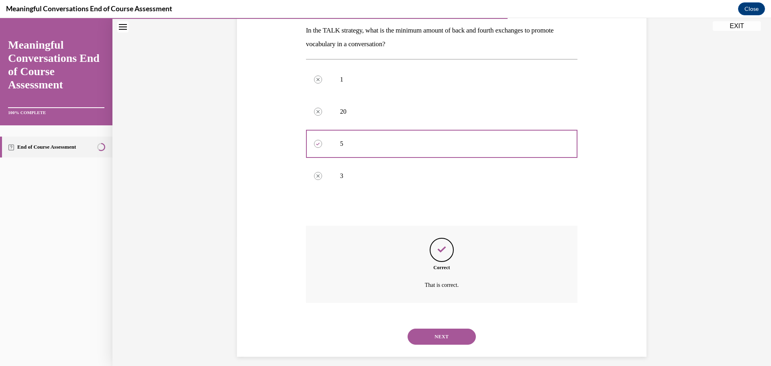
scroll to position [136, 0]
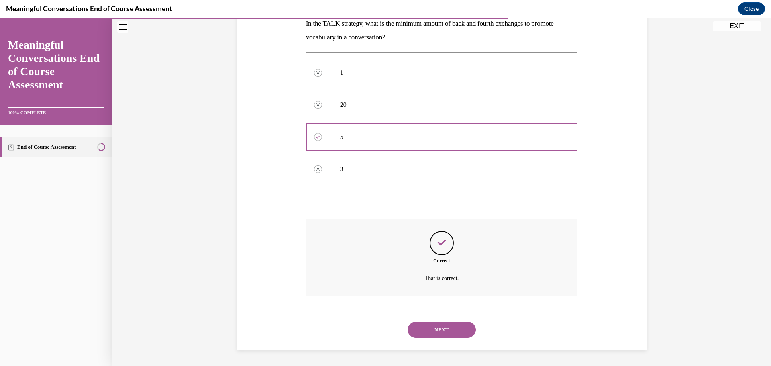
click at [434, 339] on div "NEXT" at bounding box center [442, 330] width 272 height 32
click at [434, 331] on button "NEXT" at bounding box center [442, 330] width 68 height 16
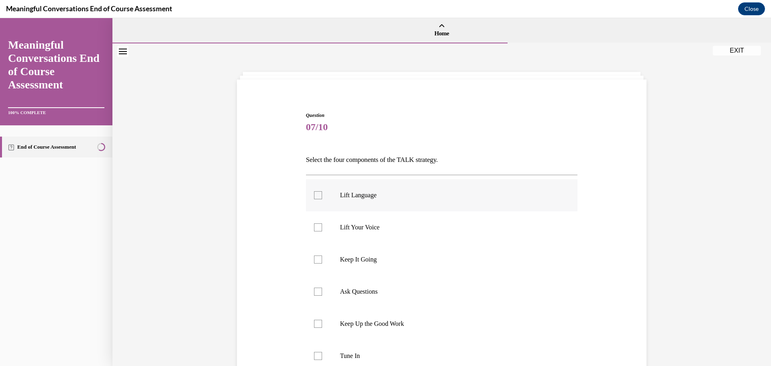
click at [353, 188] on label "Lift Language" at bounding box center [442, 195] width 272 height 32
click at [322, 191] on input "Lift Language" at bounding box center [318, 195] width 8 height 8
checkbox input "true"
click at [362, 267] on label "Keep It Going" at bounding box center [442, 259] width 272 height 32
click at [322, 263] on input "Keep It Going" at bounding box center [318, 259] width 8 height 8
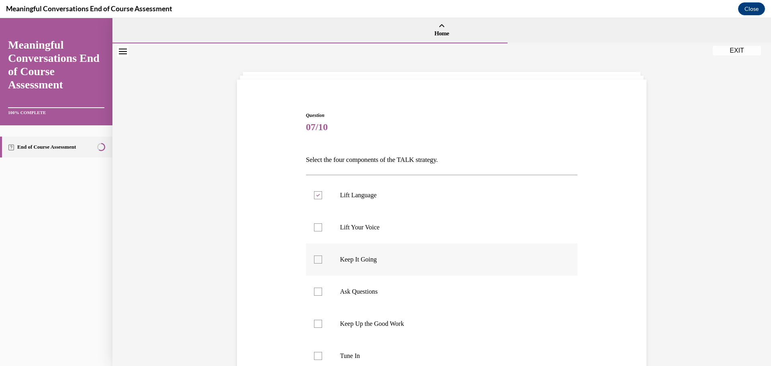
checkbox input "true"
click at [359, 287] on label "Ask Questions" at bounding box center [442, 292] width 272 height 32
click at [322, 288] on input "Ask Questions" at bounding box center [318, 292] width 8 height 8
checkbox input "true"
click at [359, 351] on label "Tune In" at bounding box center [442, 356] width 272 height 32
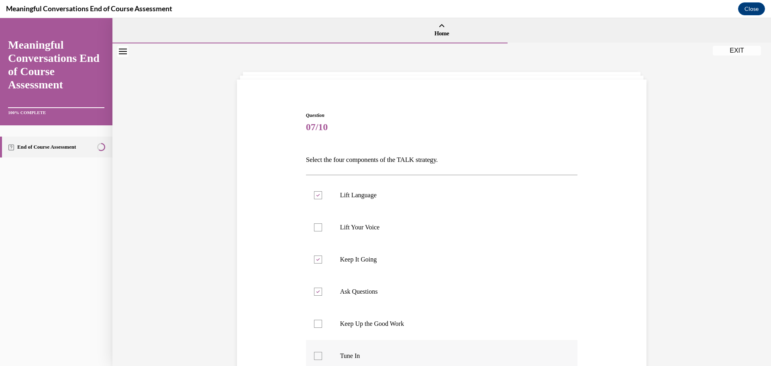
click at [322, 352] on input "Tune In" at bounding box center [318, 356] width 8 height 8
checkbox input "true"
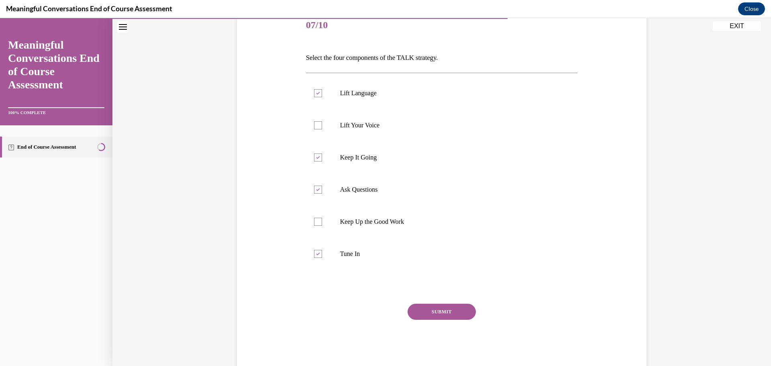
scroll to position [120, 0]
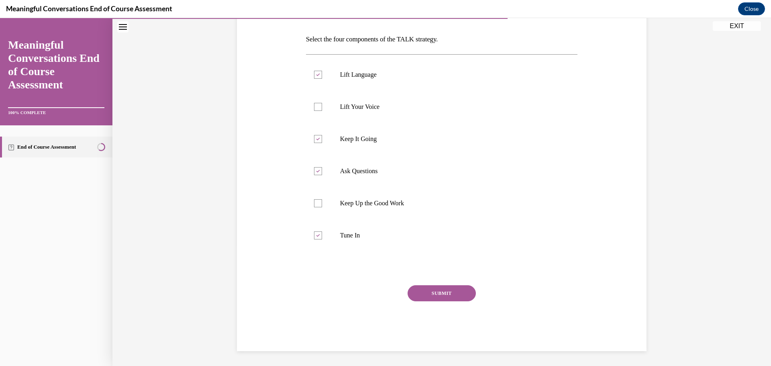
click at [424, 291] on button "SUBMIT" at bounding box center [442, 293] width 68 height 16
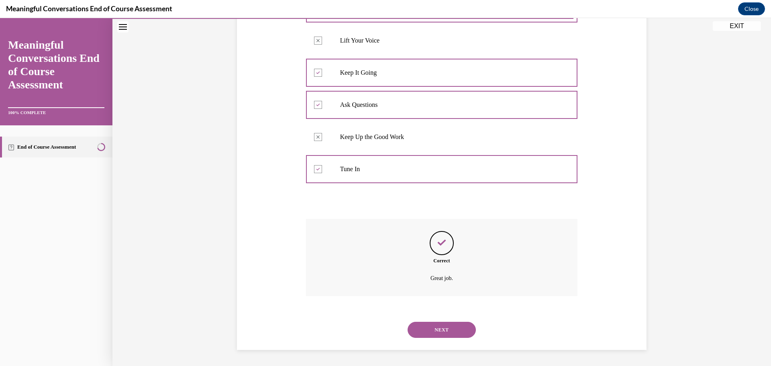
click at [459, 331] on button "NEXT" at bounding box center [442, 330] width 68 height 16
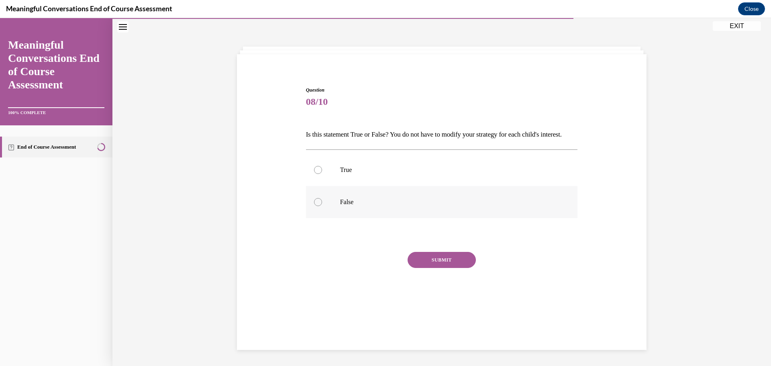
click at [385, 218] on label "False" at bounding box center [442, 202] width 272 height 32
click at [322, 206] on input "False" at bounding box center [318, 202] width 8 height 8
radio input "true"
click at [430, 268] on button "SUBMIT" at bounding box center [442, 260] width 68 height 16
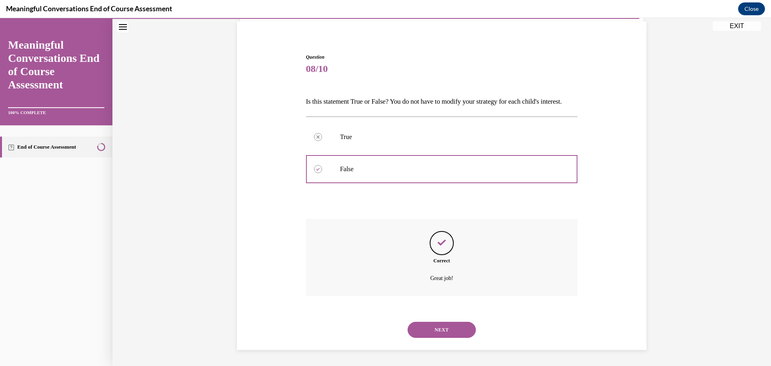
click at [453, 330] on button "NEXT" at bounding box center [442, 330] width 68 height 16
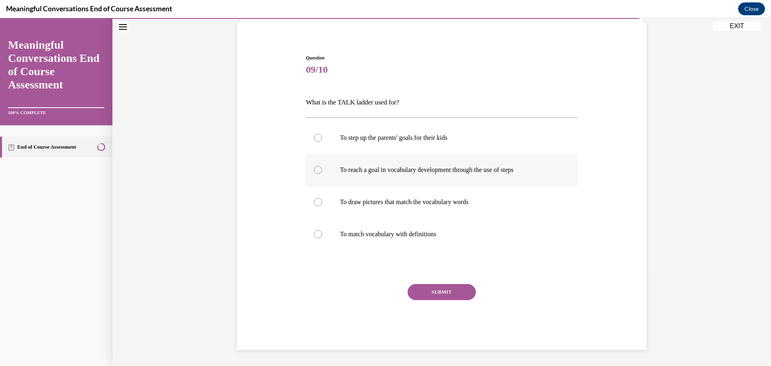
scroll to position [28, 0]
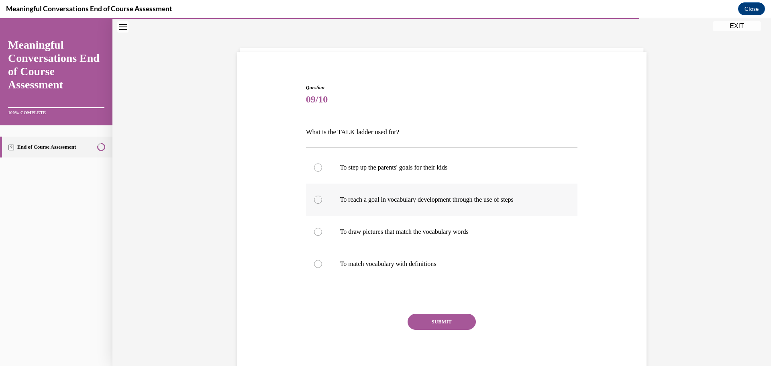
click at [380, 198] on p "To reach a goal in vocabulary development through the use of steps" at bounding box center [449, 200] width 218 height 8
click at [322, 198] on input "To reach a goal in vocabulary development through the use of steps" at bounding box center [318, 200] width 8 height 8
radio input "true"
click at [427, 324] on button "SUBMIT" at bounding box center [442, 322] width 68 height 16
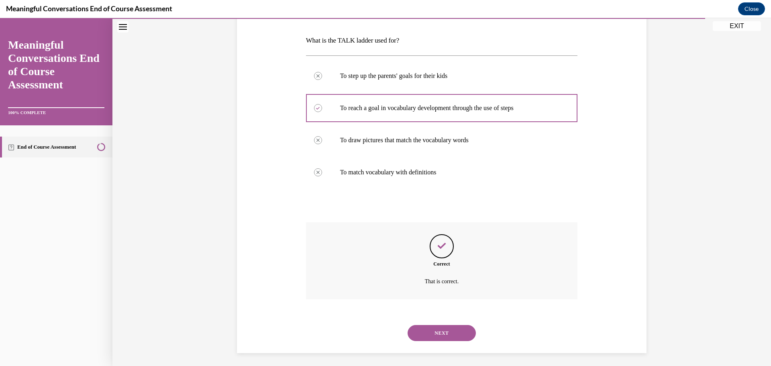
scroll to position [122, 0]
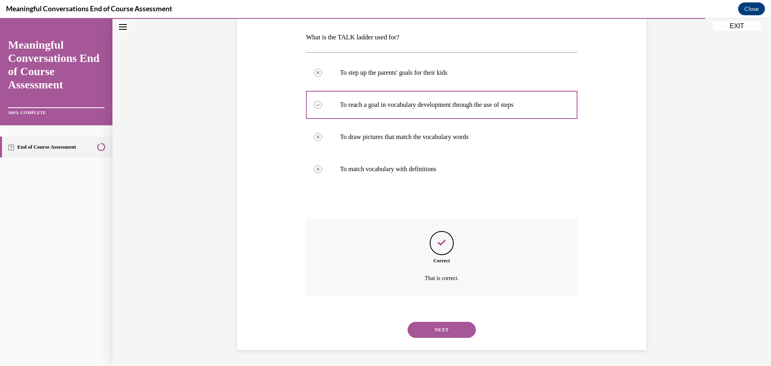
click at [436, 333] on button "NEXT" at bounding box center [442, 330] width 68 height 16
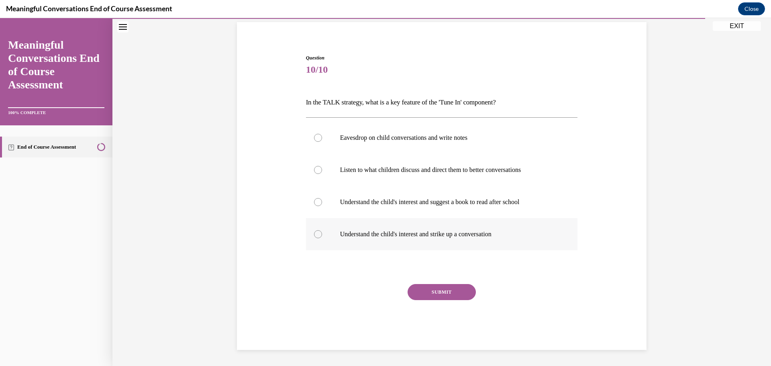
click at [361, 237] on p "Understand the child's interest and strike up a conversation" at bounding box center [449, 234] width 218 height 8
click at [322, 237] on input "Understand the child's interest and strike up a conversation" at bounding box center [318, 234] width 8 height 8
radio input "true"
click at [433, 298] on button "SUBMIT" at bounding box center [442, 292] width 68 height 16
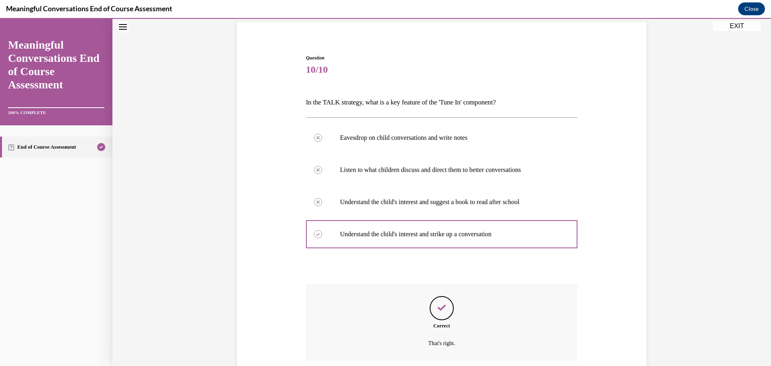
scroll to position [122, 0]
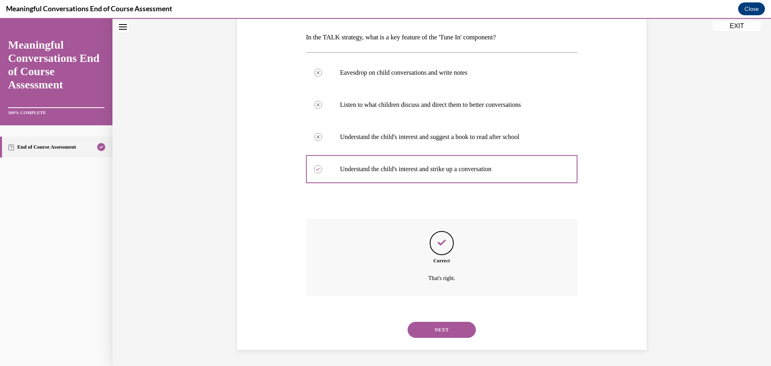
click at [456, 337] on button "NEXT" at bounding box center [442, 330] width 68 height 16
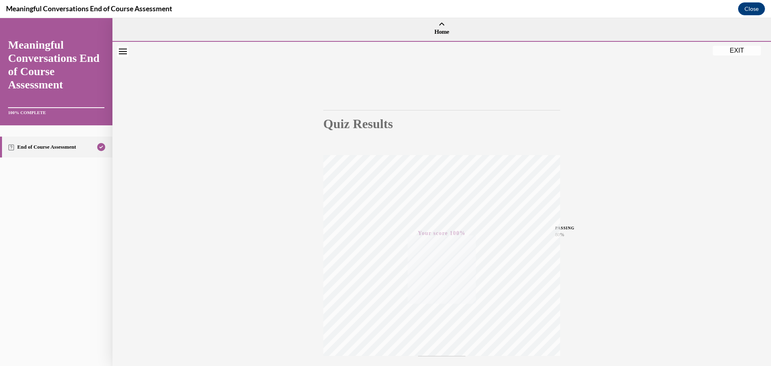
scroll to position [0, 0]
click at [739, 53] on button "EXIT" at bounding box center [737, 51] width 48 height 10
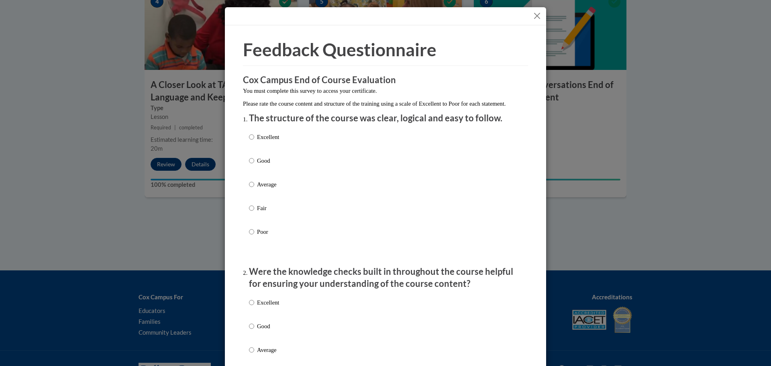
click at [257, 141] on p "Excellent" at bounding box center [268, 137] width 22 height 9
click at [254, 141] on input "Excellent" at bounding box center [251, 137] width 5 height 9
radio input "true"
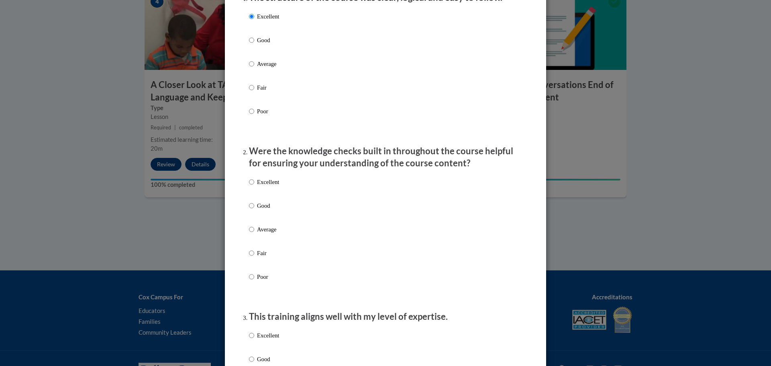
click at [267, 186] on p "Excellent" at bounding box center [268, 182] width 22 height 9
click at [254, 186] on input "Excellent" at bounding box center [251, 182] width 5 height 9
radio input "true"
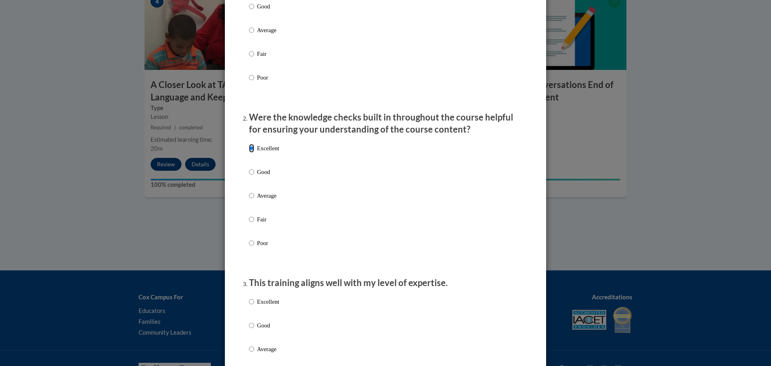
scroll to position [241, 0]
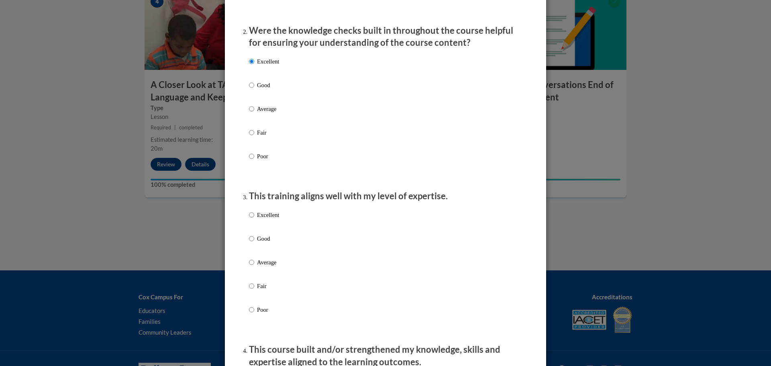
click at [276, 219] on p "Excellent" at bounding box center [268, 214] width 22 height 9
click at [254, 219] on input "Excellent" at bounding box center [251, 214] width 5 height 9
radio input "true"
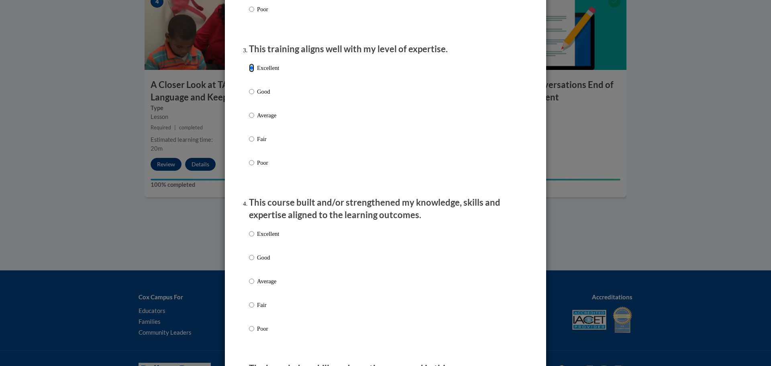
scroll to position [402, 0]
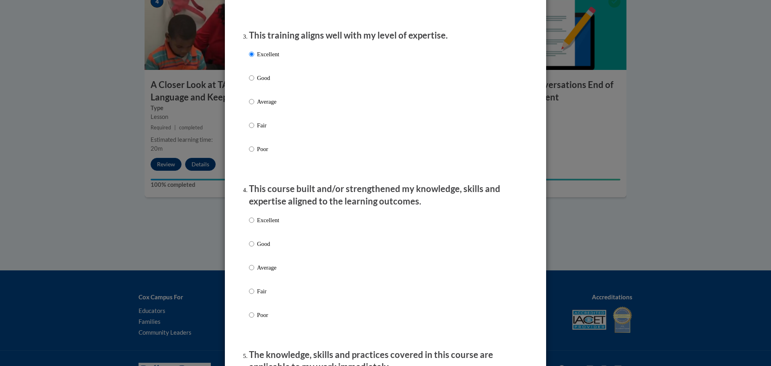
click at [263, 224] on p "Excellent" at bounding box center [268, 220] width 22 height 9
click at [254, 224] on input "Excellent" at bounding box center [251, 220] width 5 height 9
radio input "true"
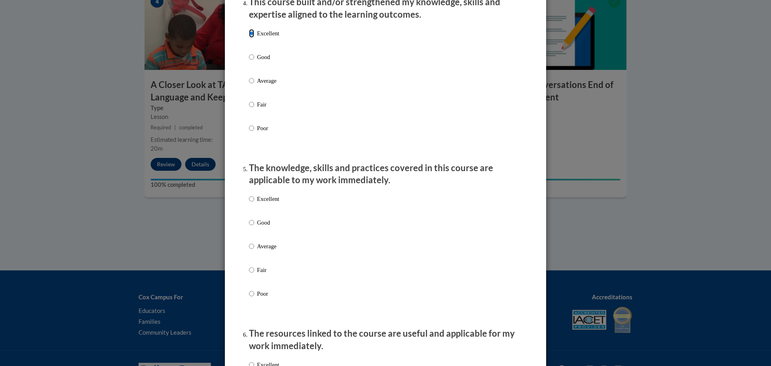
scroll to position [602, 0]
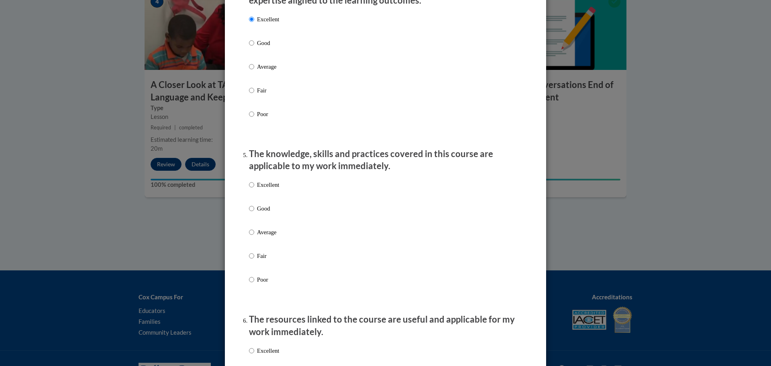
click at [265, 189] on p "Excellent" at bounding box center [268, 184] width 22 height 9
click at [254, 189] on input "Excellent" at bounding box center [251, 184] width 5 height 9
radio input "true"
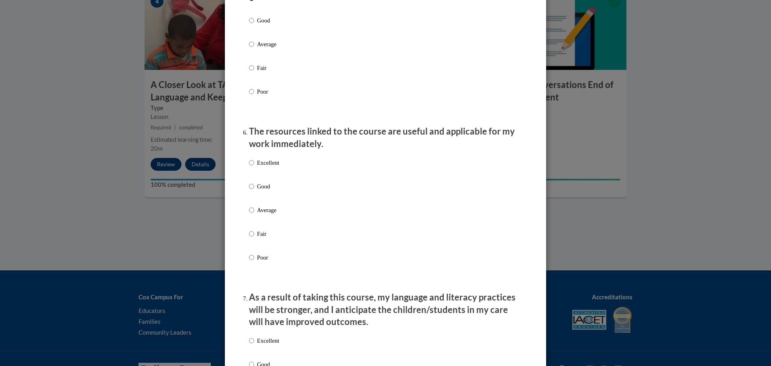
scroll to position [803, 0]
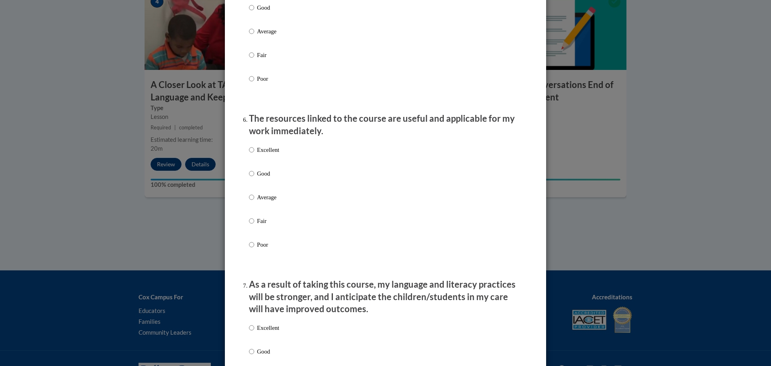
click at [264, 154] on p "Excellent" at bounding box center [268, 149] width 22 height 9
click at [254, 154] on input "Excellent" at bounding box center [251, 149] width 5 height 9
radio input "true"
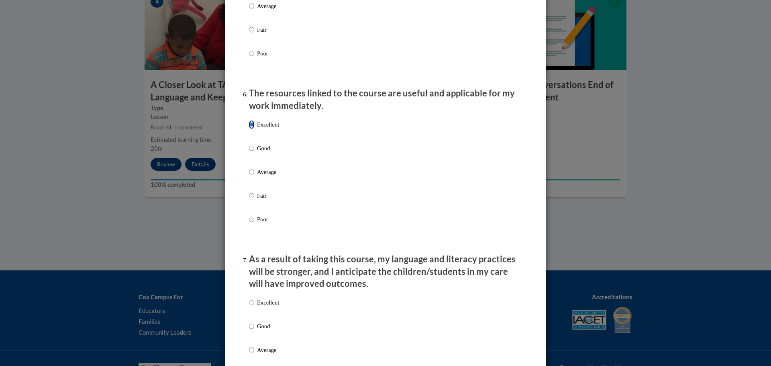
scroll to position [964, 0]
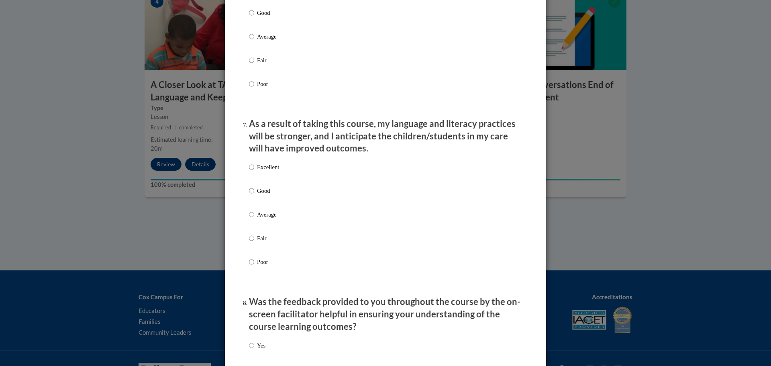
click at [257, 171] on p "Excellent" at bounding box center [268, 167] width 22 height 9
click at [254, 171] on input "Excellent" at bounding box center [251, 167] width 5 height 9
radio input "true"
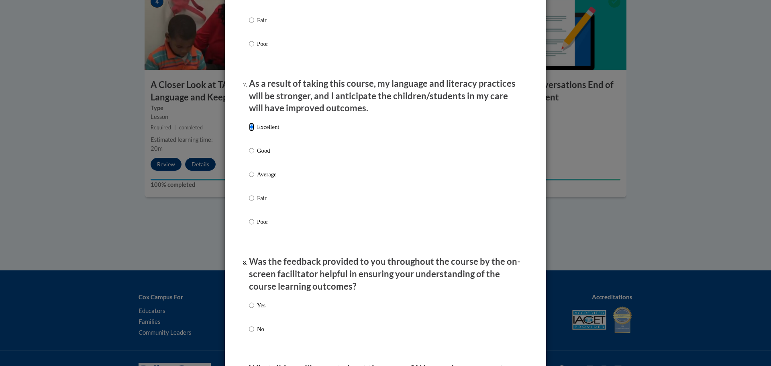
scroll to position [1124, 0]
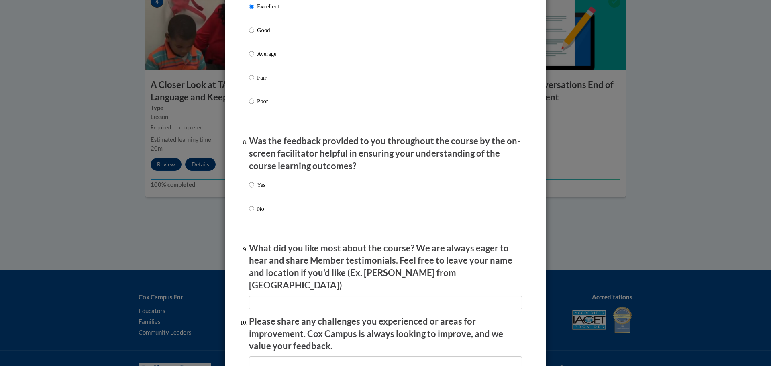
click at [257, 188] on p "Yes" at bounding box center [261, 184] width 8 height 9
click at [254, 188] on input "Yes" at bounding box center [251, 184] width 5 height 9
radio input "true"
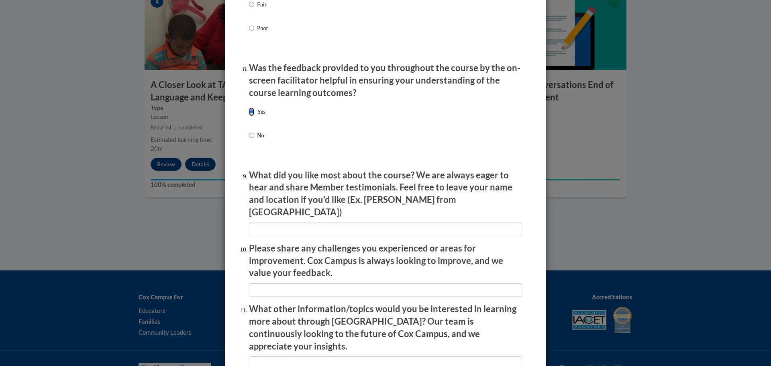
scroll to position [1205, 0]
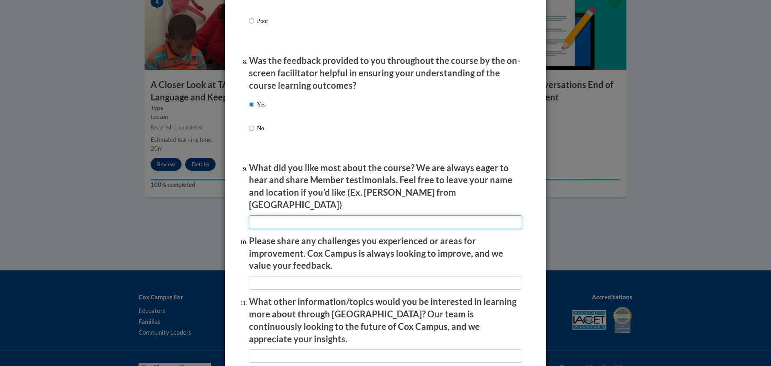
click at [354, 215] on input "textbox" at bounding box center [385, 222] width 273 height 14
click at [310, 215] on input "textbox" at bounding box center [385, 222] width 273 height 14
drag, startPoint x: 312, startPoint y: 214, endPoint x: 305, endPoint y: 214, distance: 7.2
click at [305, 215] on input "textbox" at bounding box center [385, 222] width 273 height 14
type input "Strategies and examples provided"
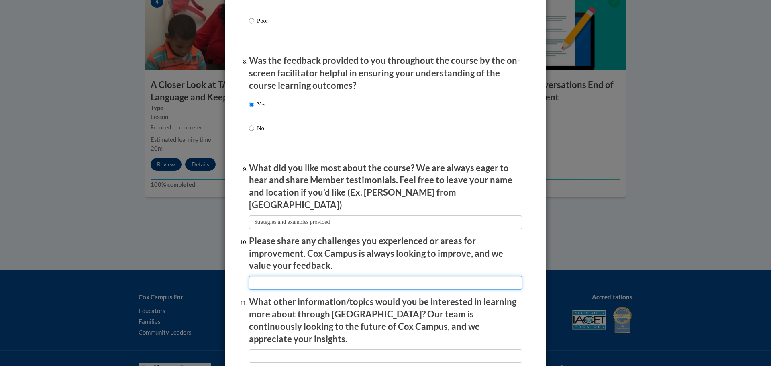
click at [283, 277] on input "textbox" at bounding box center [385, 283] width 273 height 14
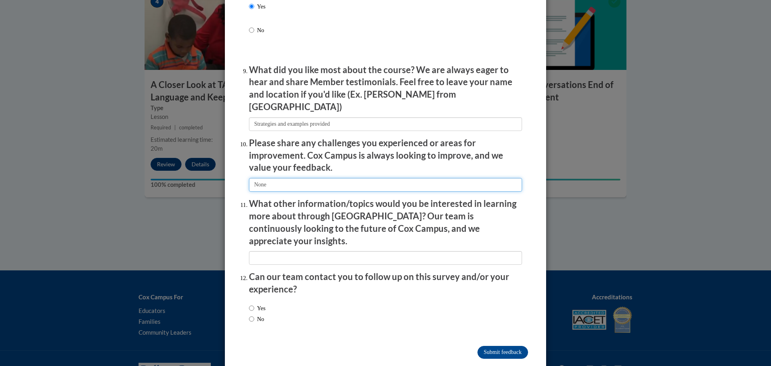
type input "None"
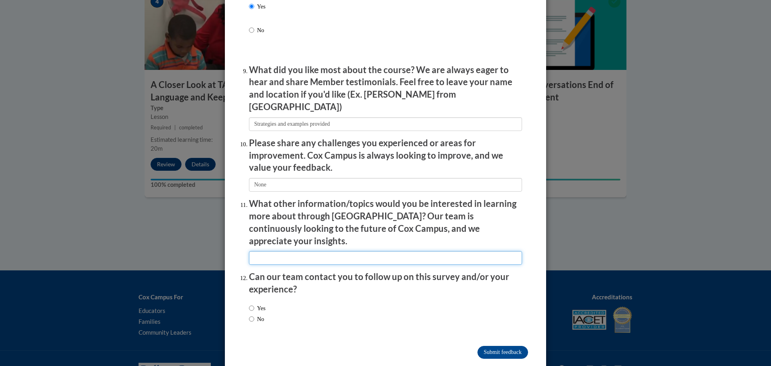
click at [336, 251] on input "textbox" at bounding box center [385, 258] width 273 height 14
type input "Anything with promoting literacy"
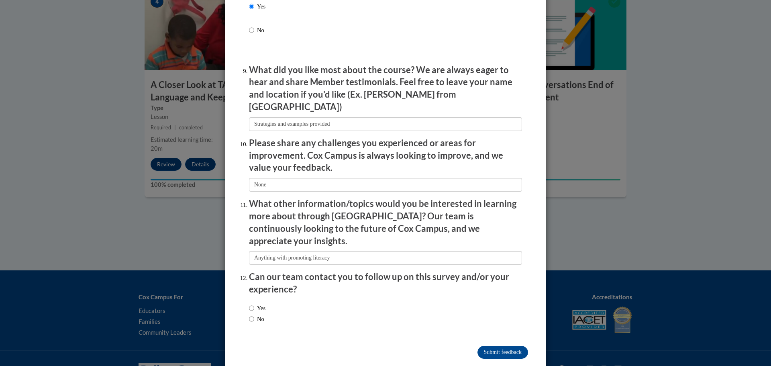
click at [259, 314] on label "No" at bounding box center [256, 318] width 15 height 9
click at [254, 314] on input "No" at bounding box center [251, 318] width 5 height 9
radio input "true"
click at [481, 346] on input "Submit feedback" at bounding box center [503, 352] width 51 height 13
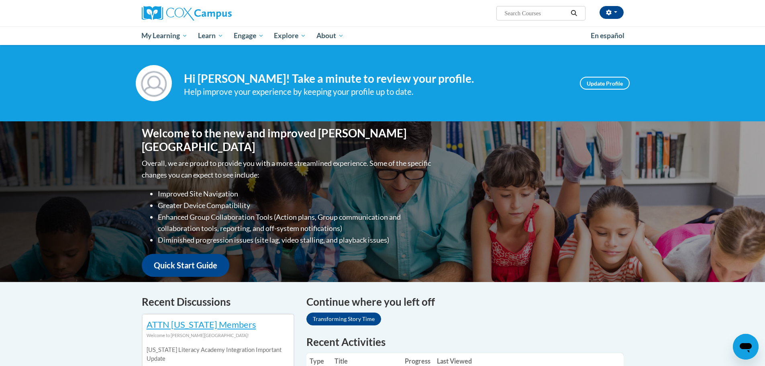
click at [540, 19] on span "Search Search..." at bounding box center [540, 13] width 89 height 14
click at [531, 10] on input "Search..." at bounding box center [536, 13] width 64 height 10
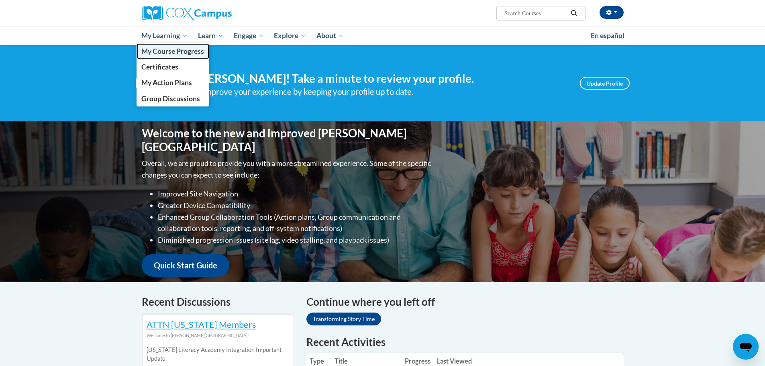
click at [179, 51] on span "My Course Progress" at bounding box center [172, 51] width 63 height 8
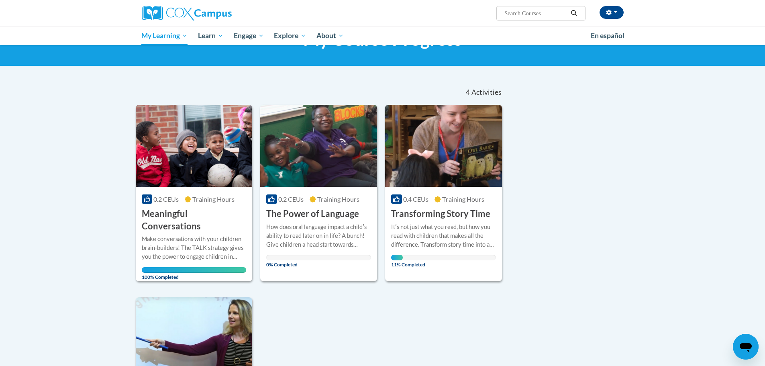
scroll to position [80, 0]
